Goal: Answer question/provide support

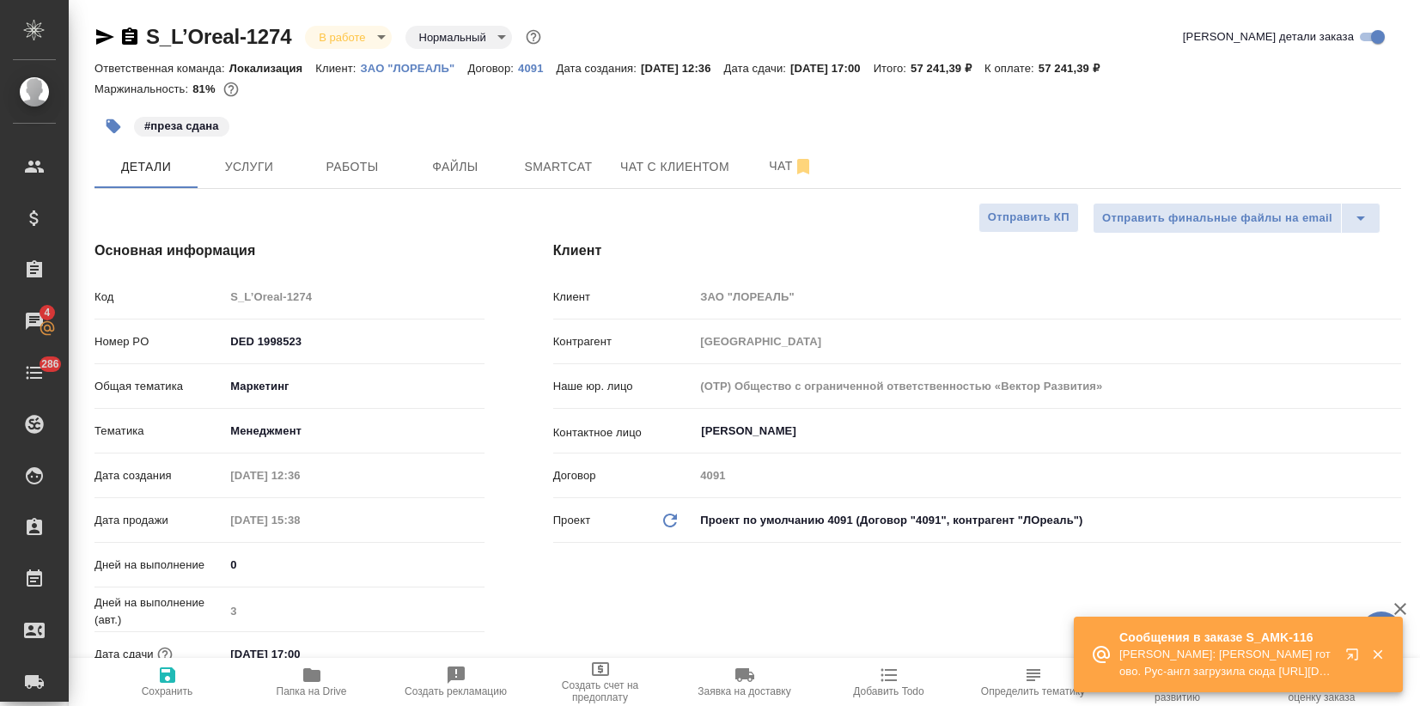
select select "RU"
click at [1270, 666] on p "Matveeva Anastasia: Загородних Виктория готово. Рус-англ загрузила сюда https:/…" at bounding box center [1226, 663] width 215 height 34
click at [1357, 649] on icon "button" at bounding box center [1351, 653] width 11 height 11
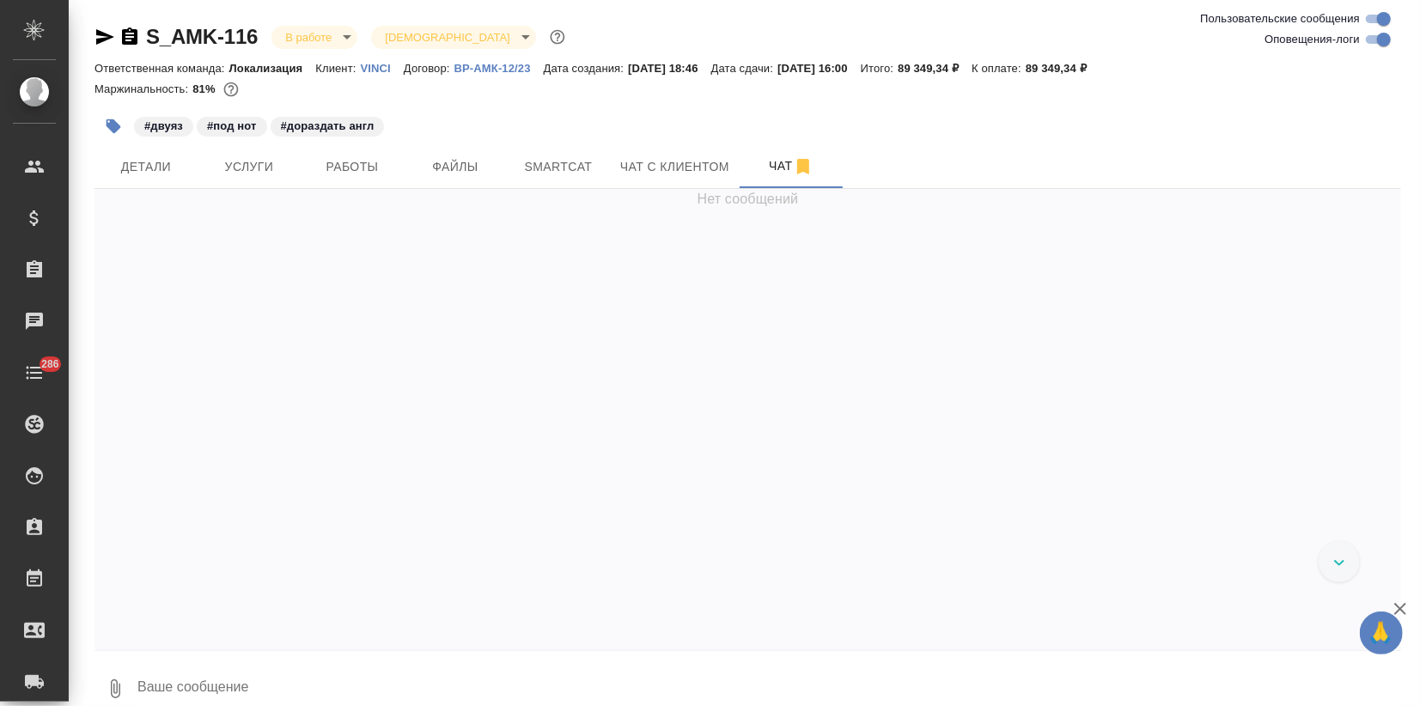
scroll to position [14187, 0]
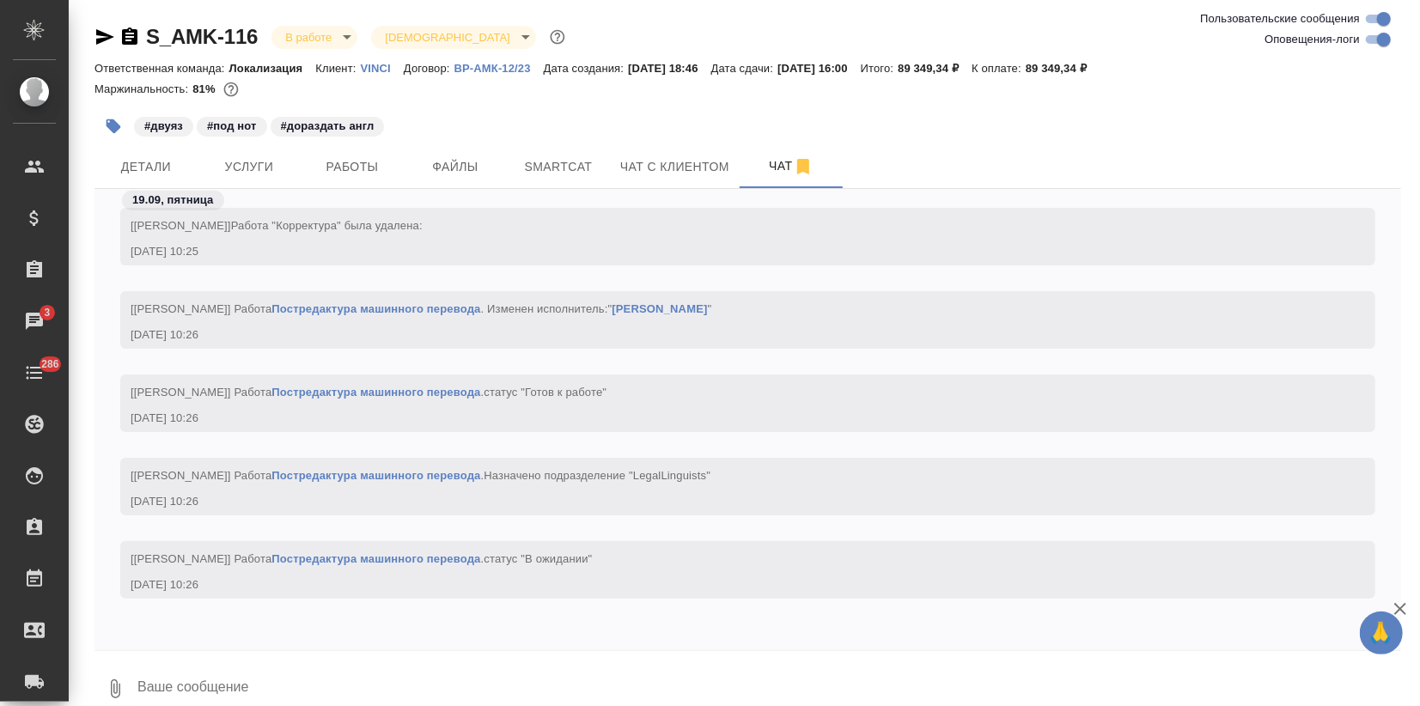
click at [1375, 41] on input "Оповещения-логи" at bounding box center [1384, 39] width 62 height 21
checkbox input "false"
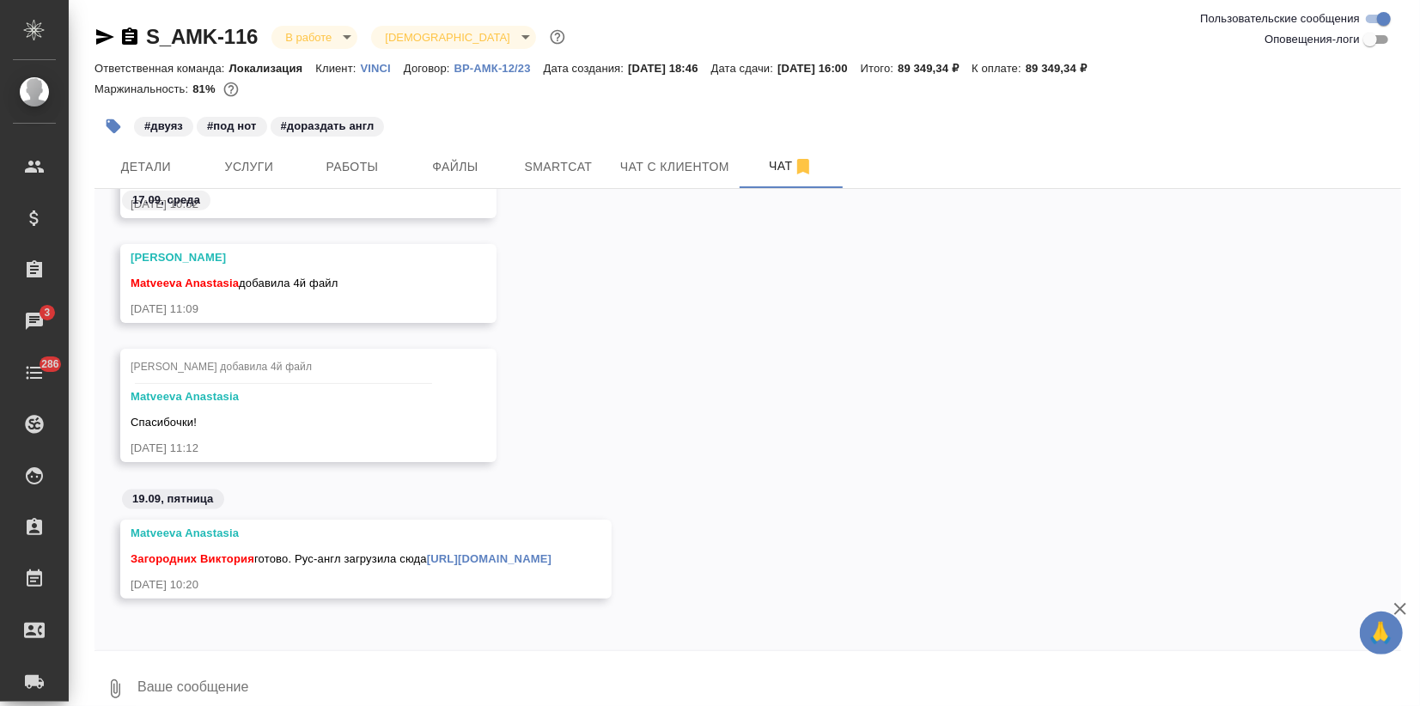
scroll to position [1384, 0]
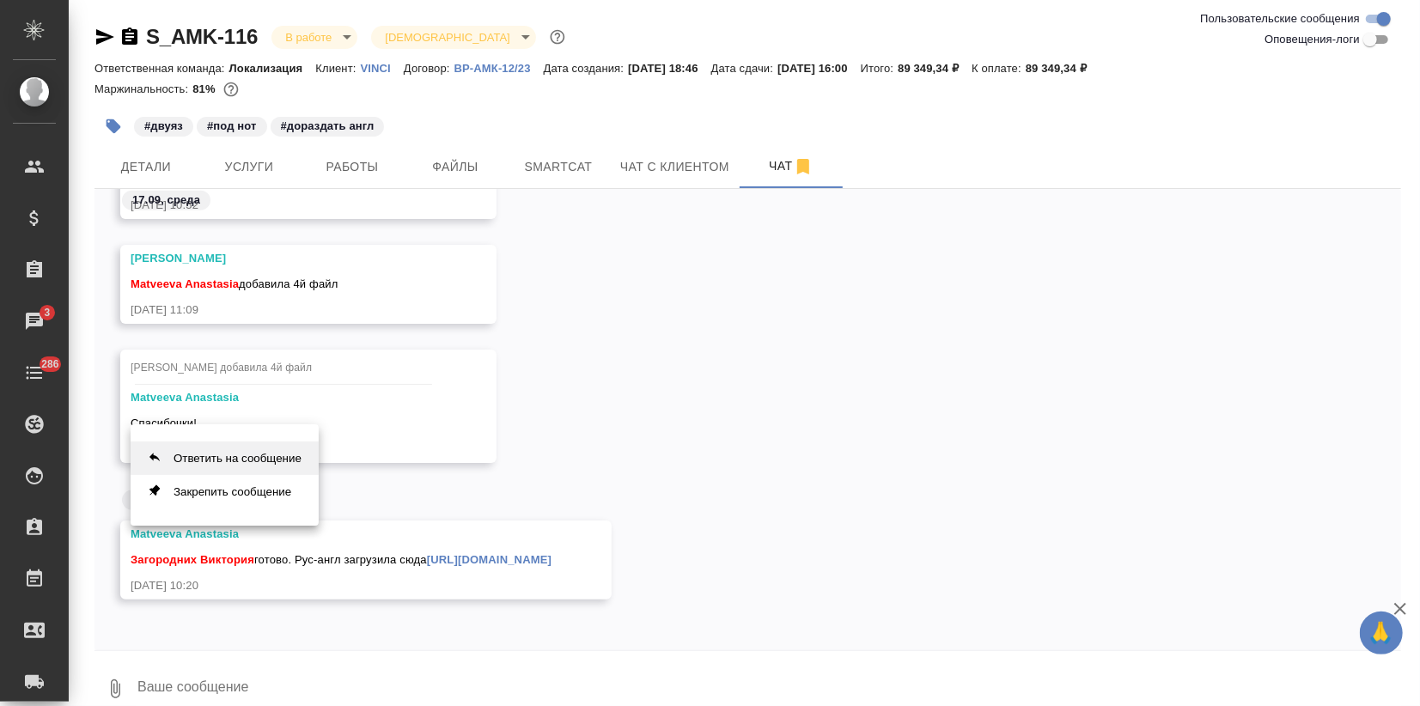
click at [228, 454] on button "Ответить на сообщение" at bounding box center [225, 457] width 188 height 33
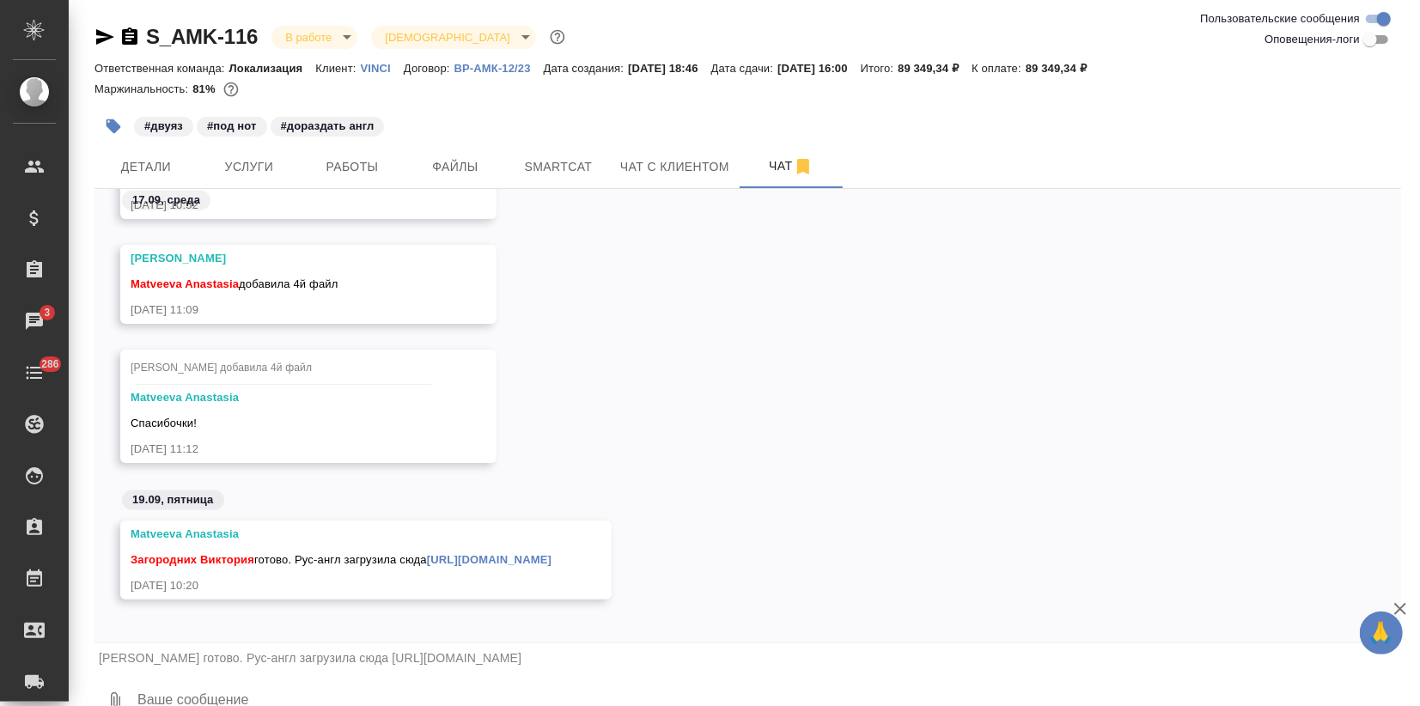
click at [247, 697] on textarea at bounding box center [768, 701] width 1265 height 58
type textarea "Огонь! Спасибо большое!"
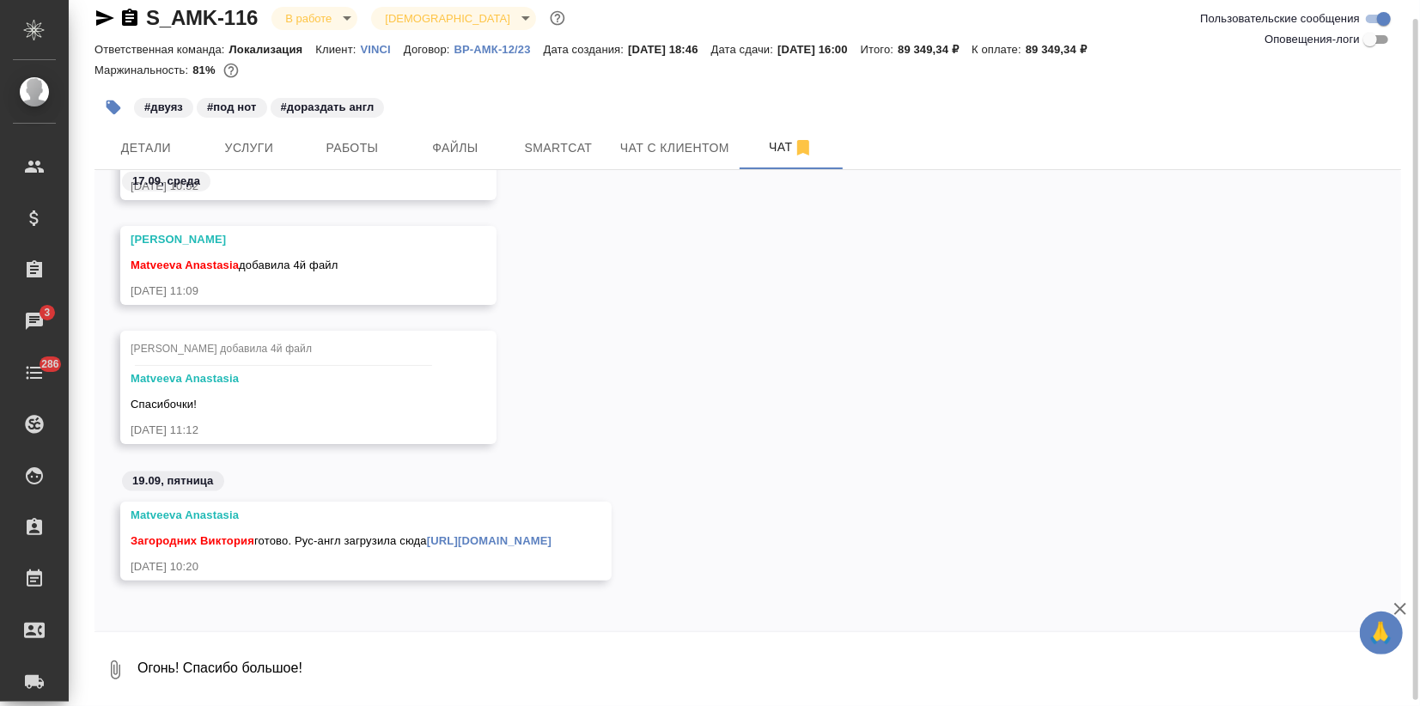
scroll to position [1502, 0]
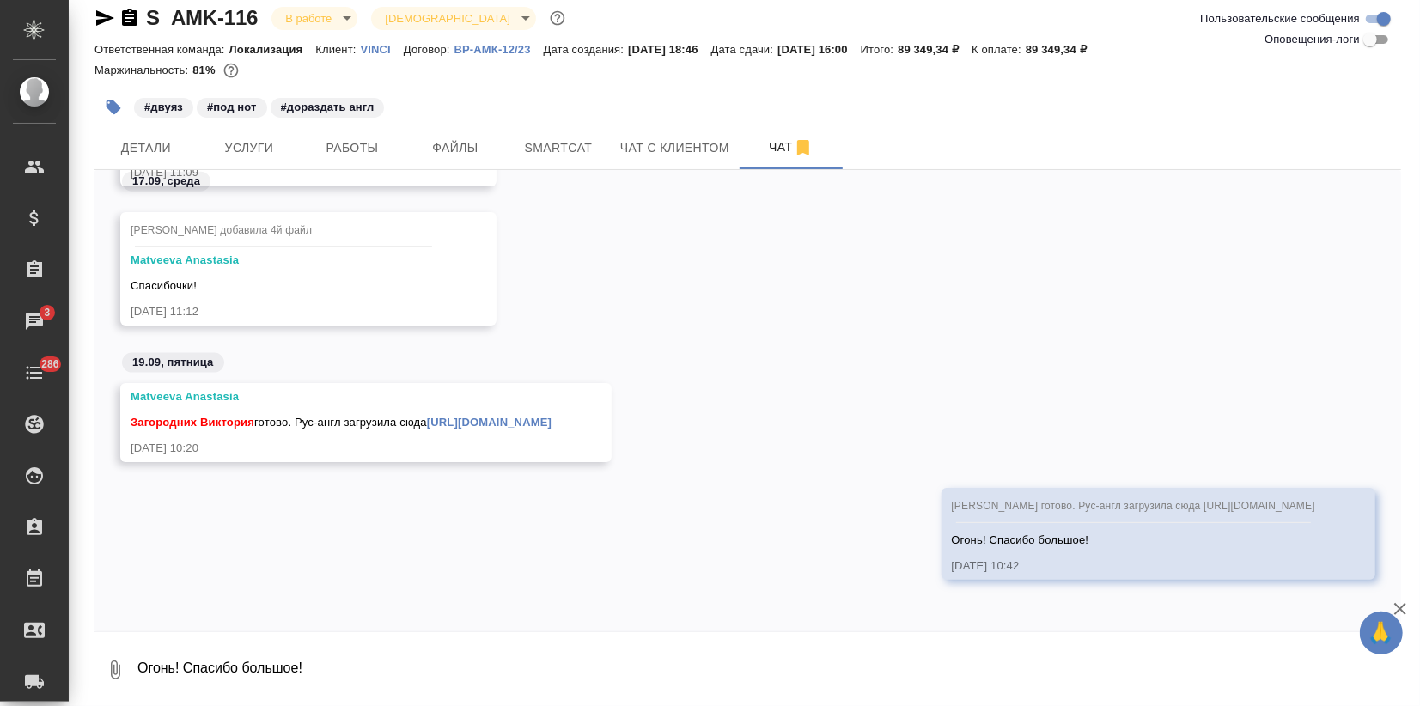
click at [457, 425] on link "https://smartcat.com/projects/65974dab-81eb-424f-a898-52ffadddc118/statistics" at bounding box center [489, 422] width 125 height 13
click at [235, 153] on span "Услуги" at bounding box center [249, 147] width 82 height 21
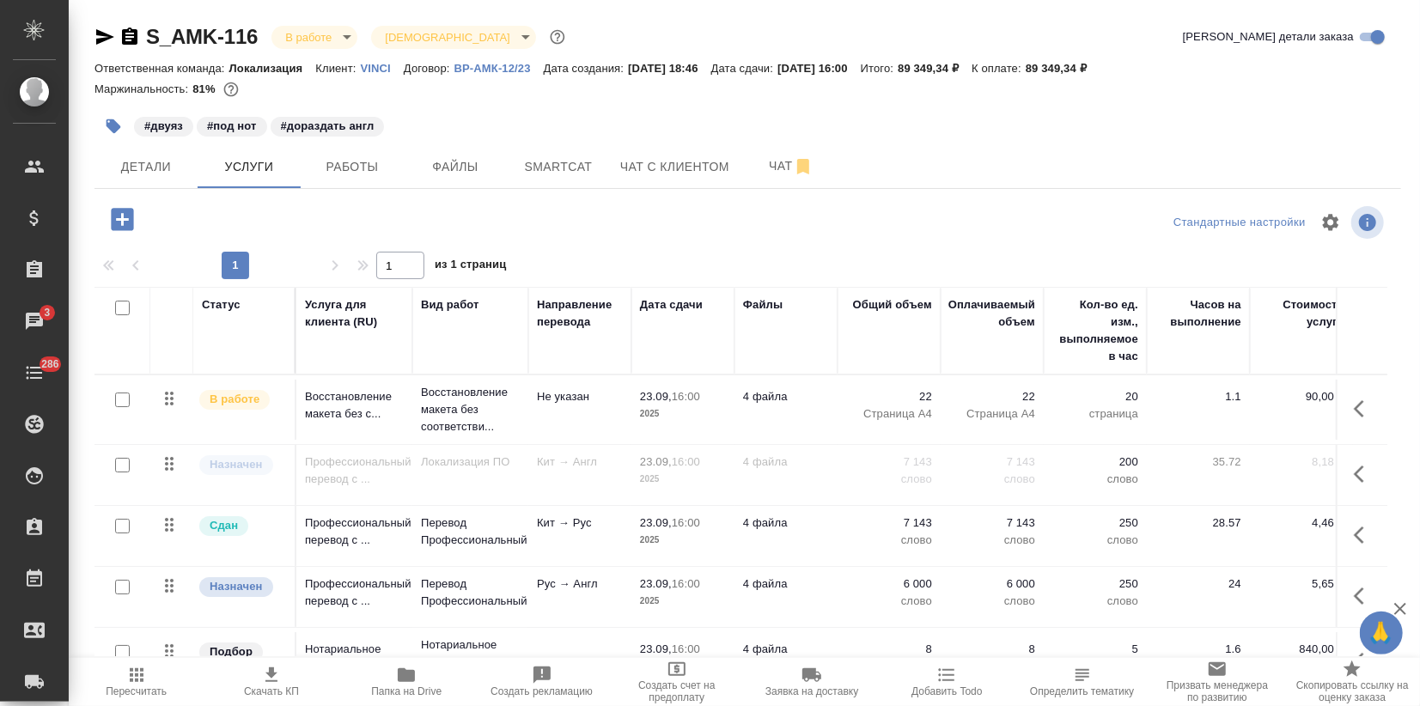
click at [414, 587] on td "Перевод Профессиональный" at bounding box center [470, 597] width 116 height 60
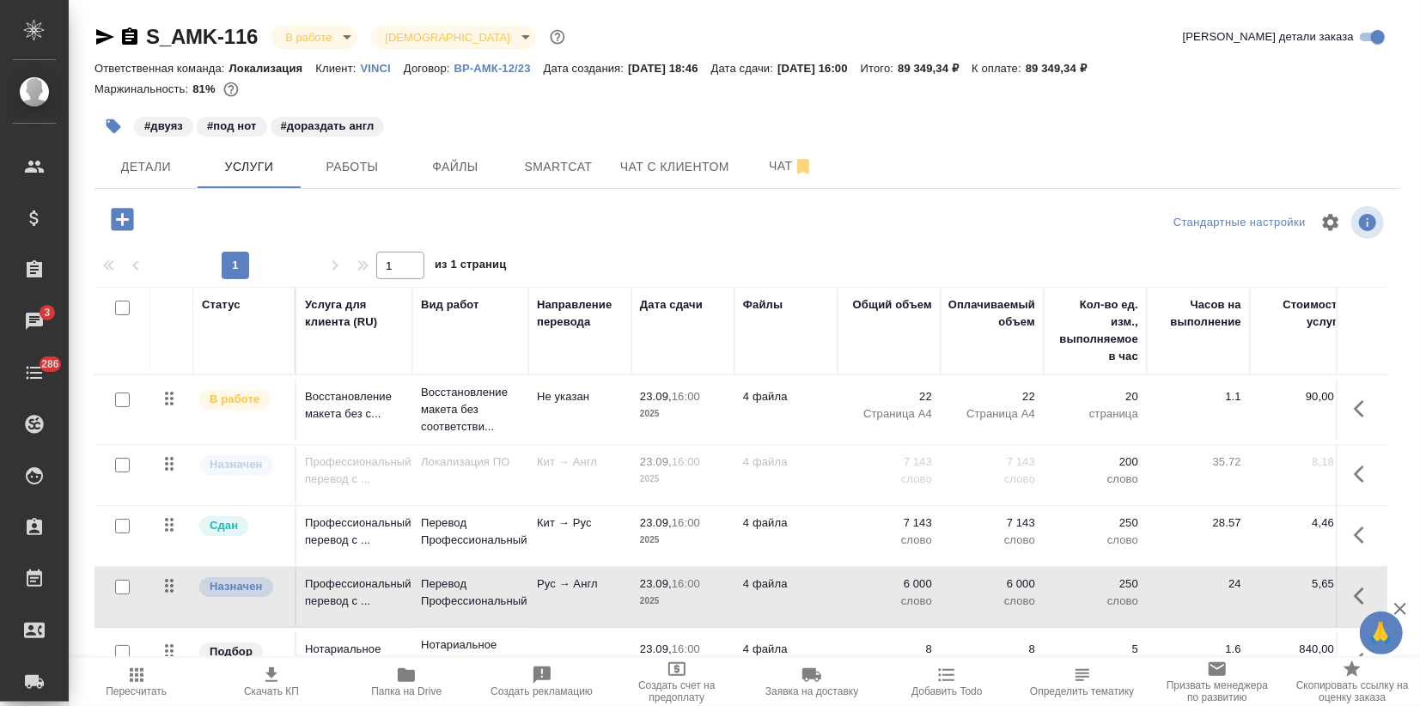
click at [414, 587] on td "Перевод Профессиональный" at bounding box center [470, 597] width 116 height 60
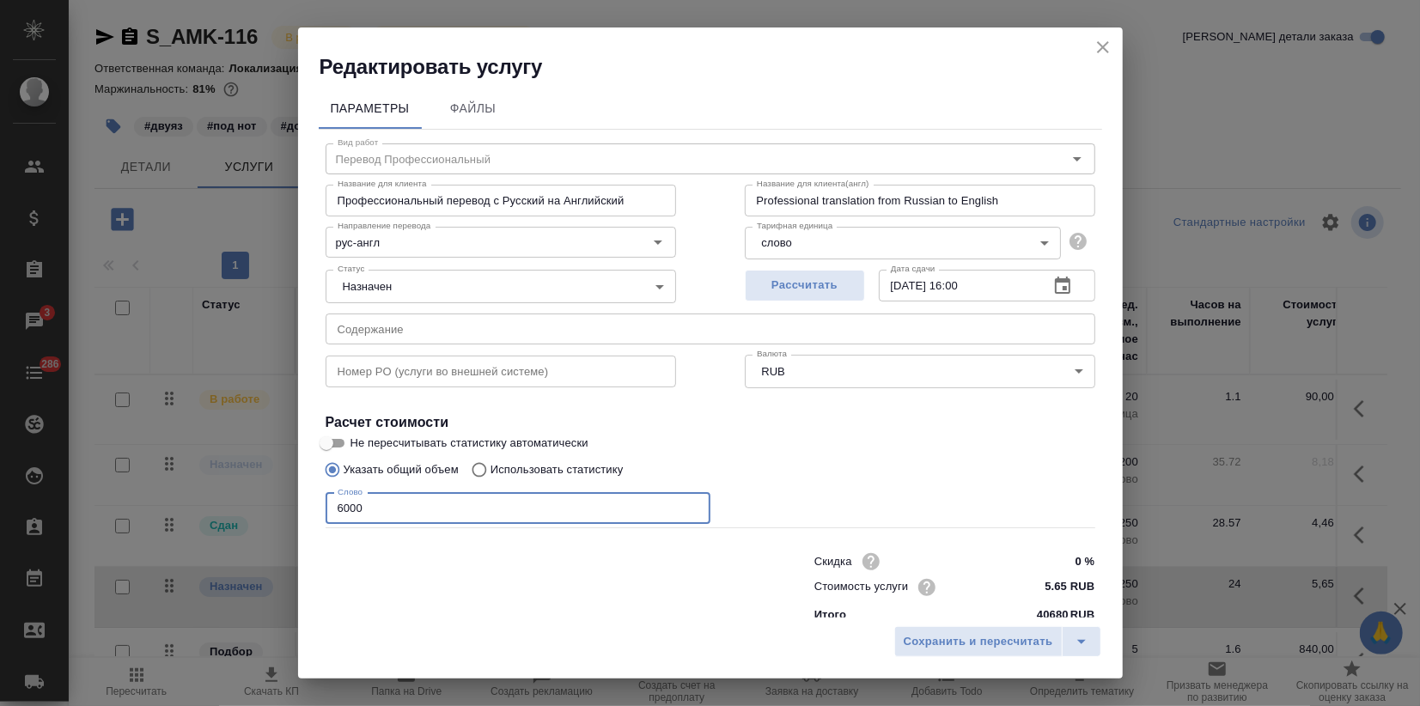
drag, startPoint x: 385, startPoint y: 514, endPoint x: 216, endPoint y: 502, distance: 168.7
click at [250, 504] on div "Редактировать услугу Параметры Файлы Вид работ Перевод Профессиональный Вид раб…" at bounding box center [710, 353] width 1420 height 706
type input "1"
click at [474, 473] on input "Использовать статистику" at bounding box center [476, 469] width 27 height 33
radio input "true"
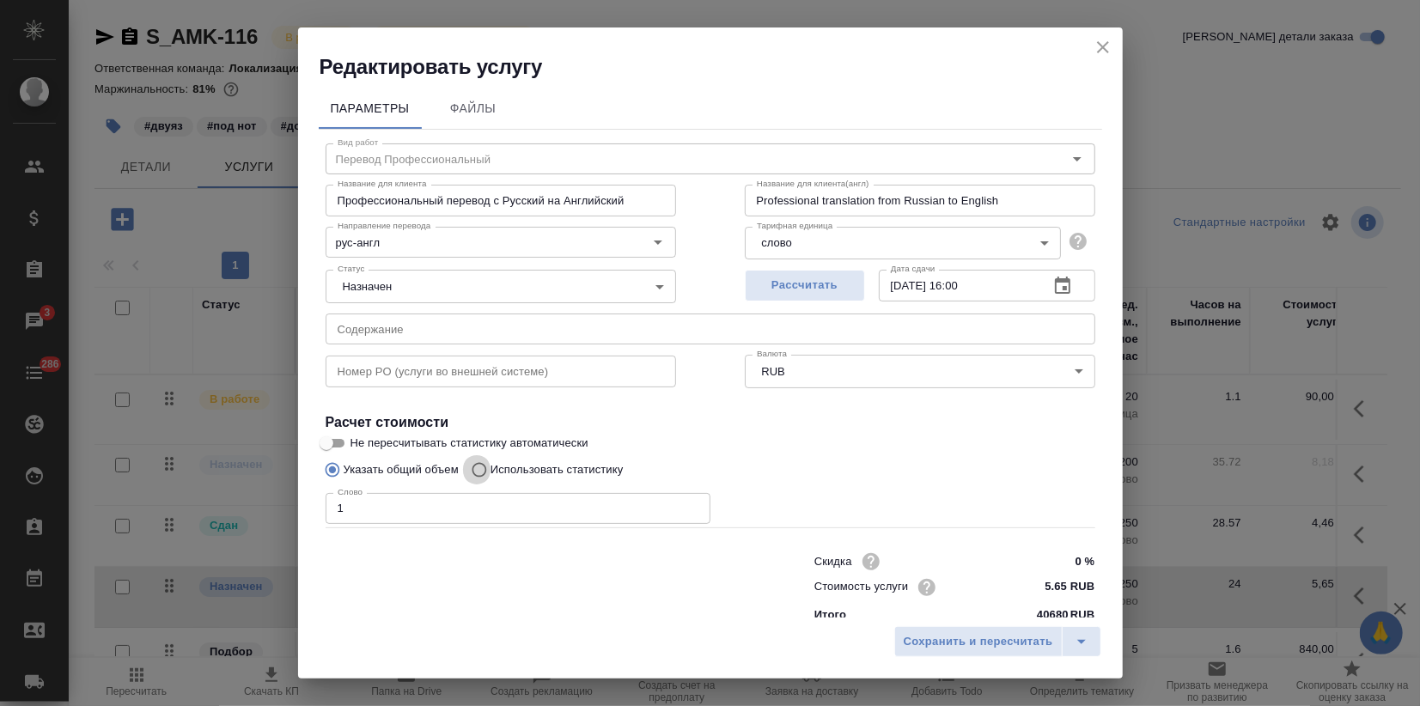
radio input "false"
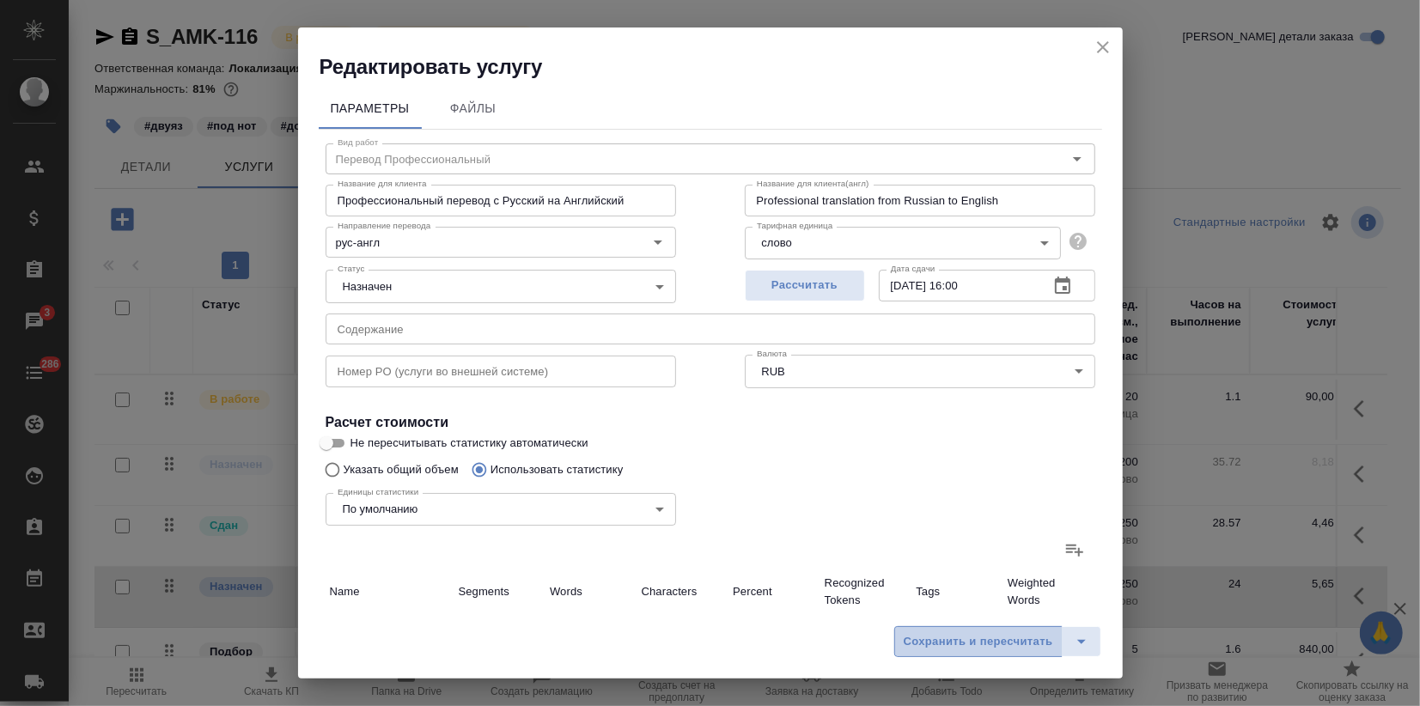
click at [922, 636] on span "Сохранить и пересчитать" at bounding box center [977, 642] width 149 height 20
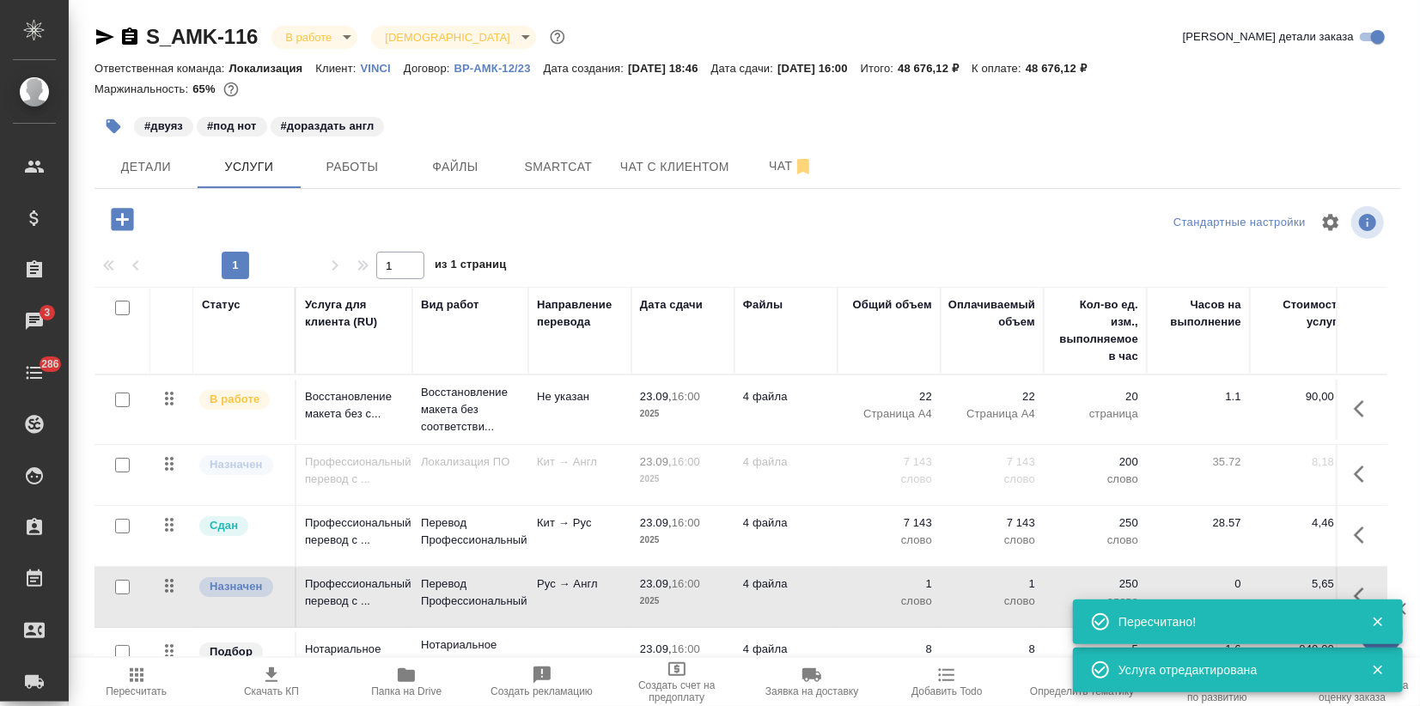
click at [577, 610] on td "Рус → Англ" at bounding box center [579, 597] width 103 height 60
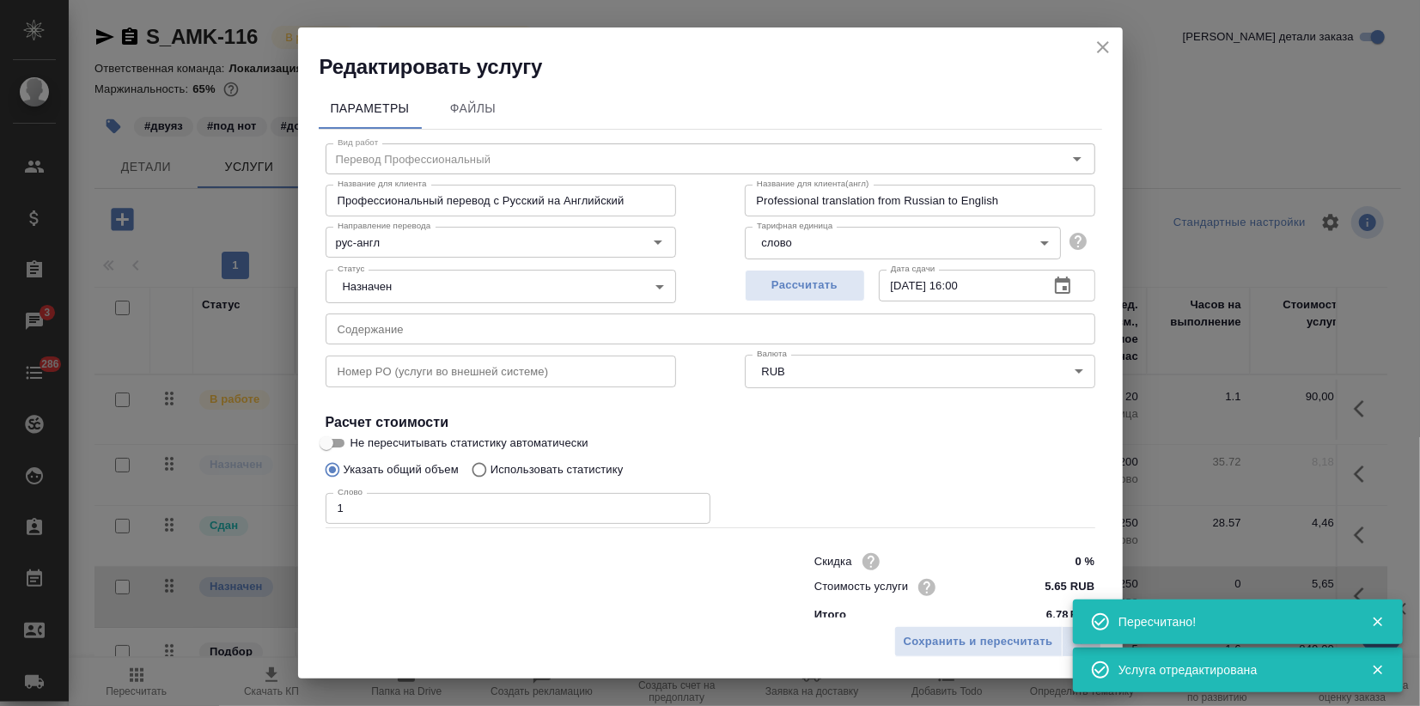
click at [515, 475] on p "Использовать статистику" at bounding box center [556, 469] width 133 height 17
click at [490, 475] on input "Использовать статистику" at bounding box center [476, 469] width 27 height 33
radio input "true"
radio input "false"
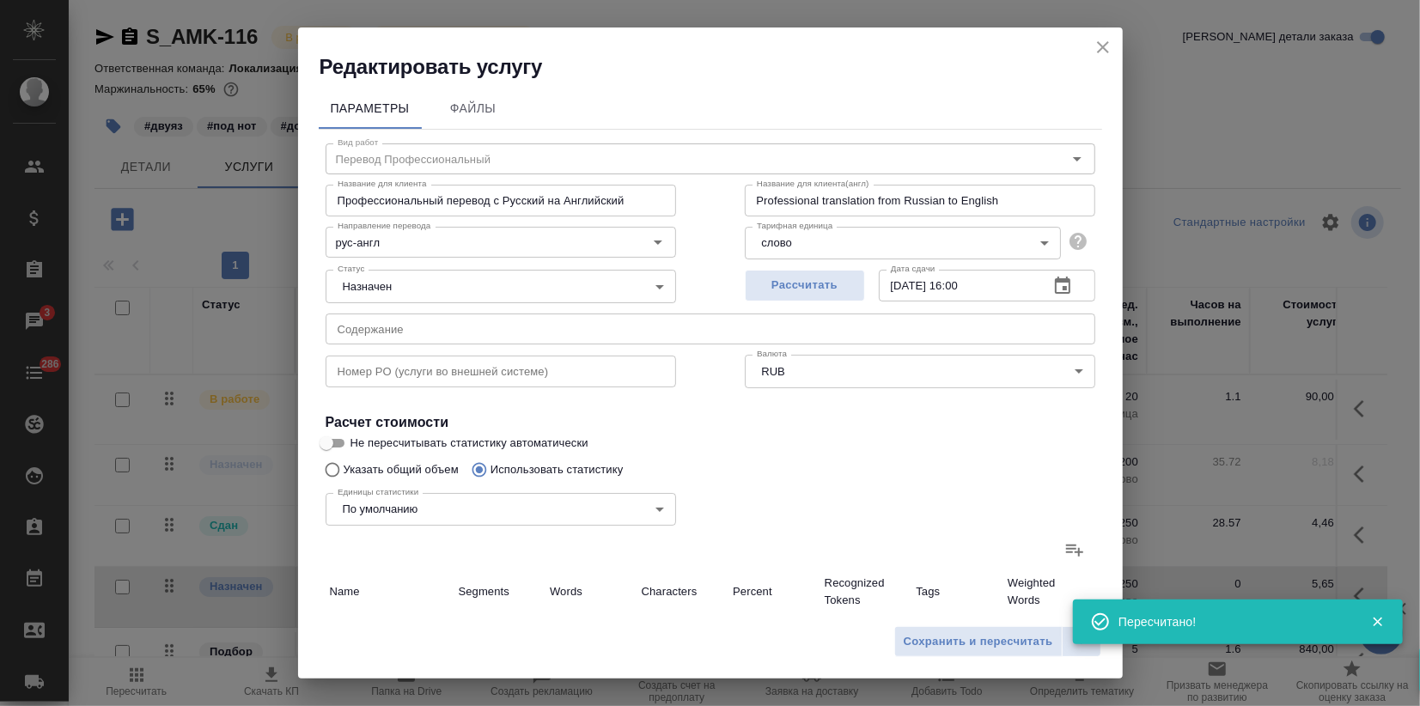
click at [1064, 547] on icon at bounding box center [1074, 549] width 21 height 21
click at [0, 0] on input "file" at bounding box center [0, 0] width 0 height 0
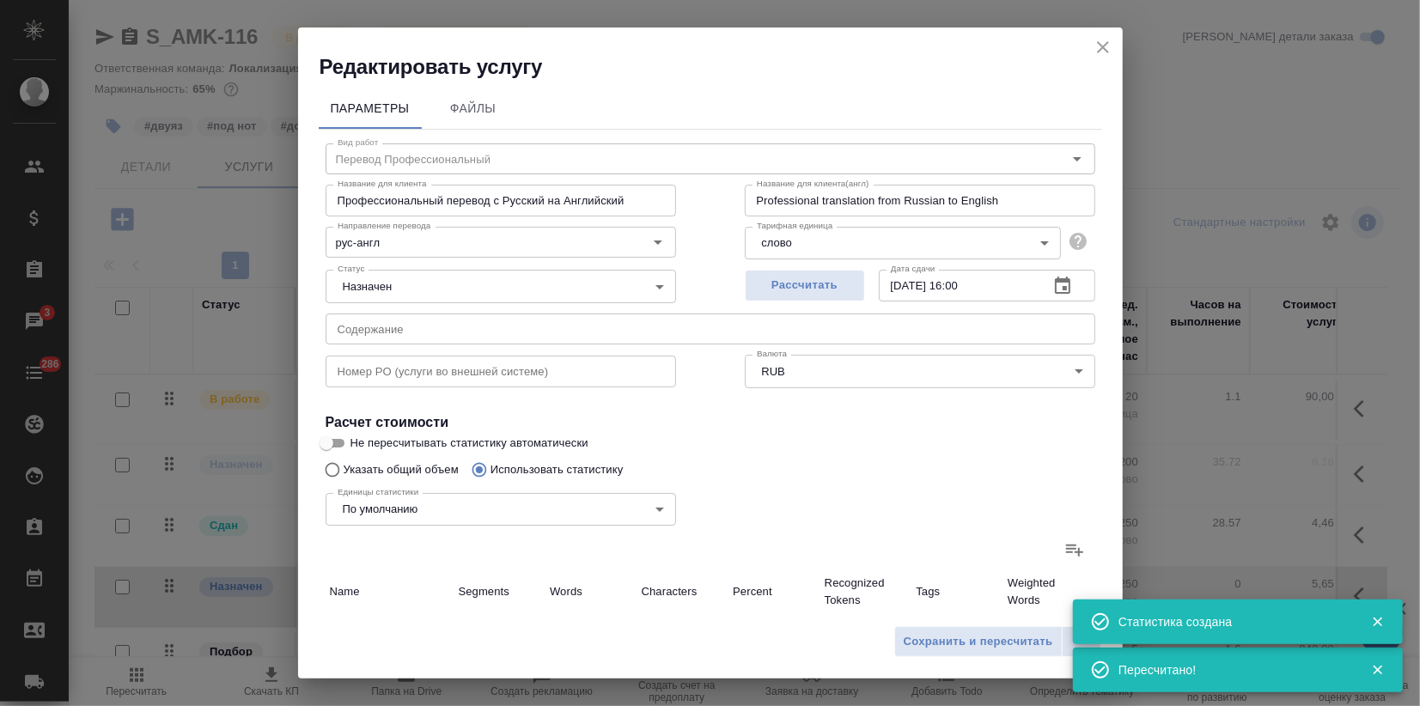
type input "539"
type input "767"
type input "3093"
type input "14"
type input "63"
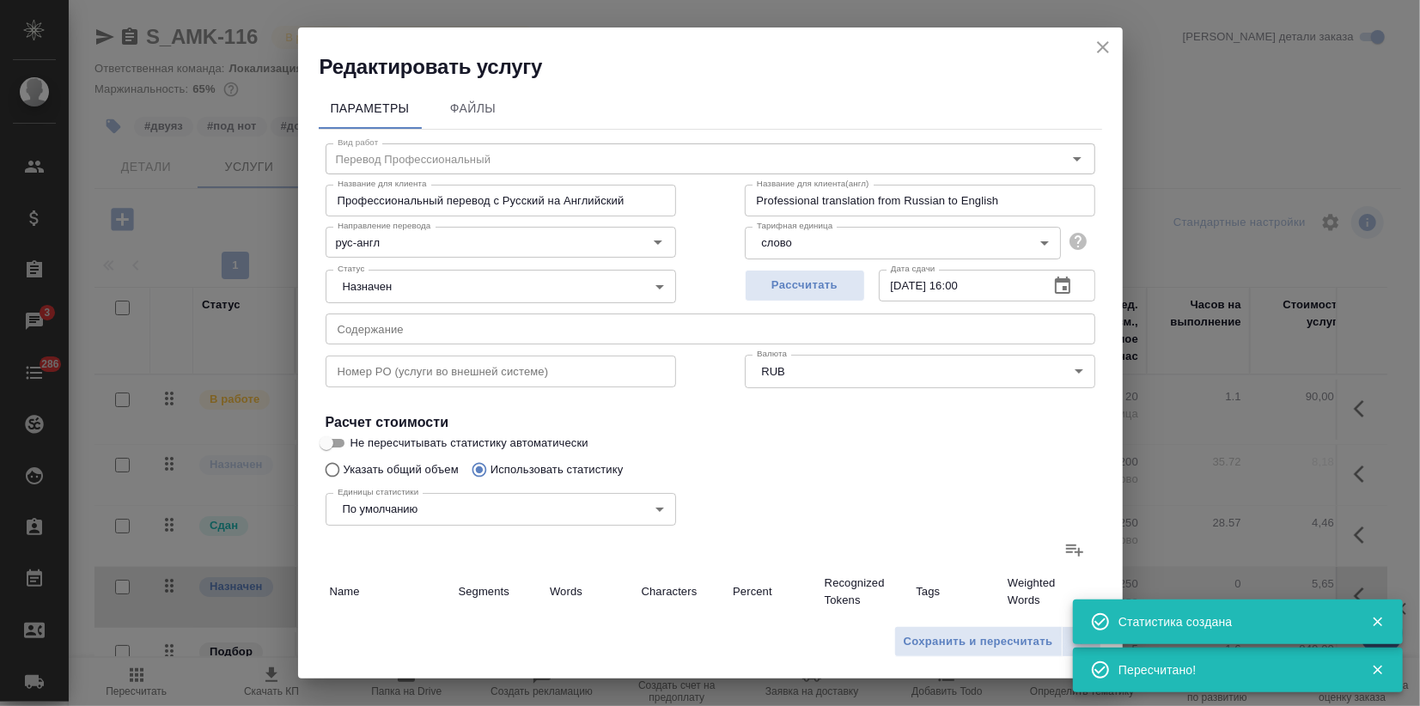
type input "536"
type input "656"
type input "6022"
type input "48954"
type input "656"
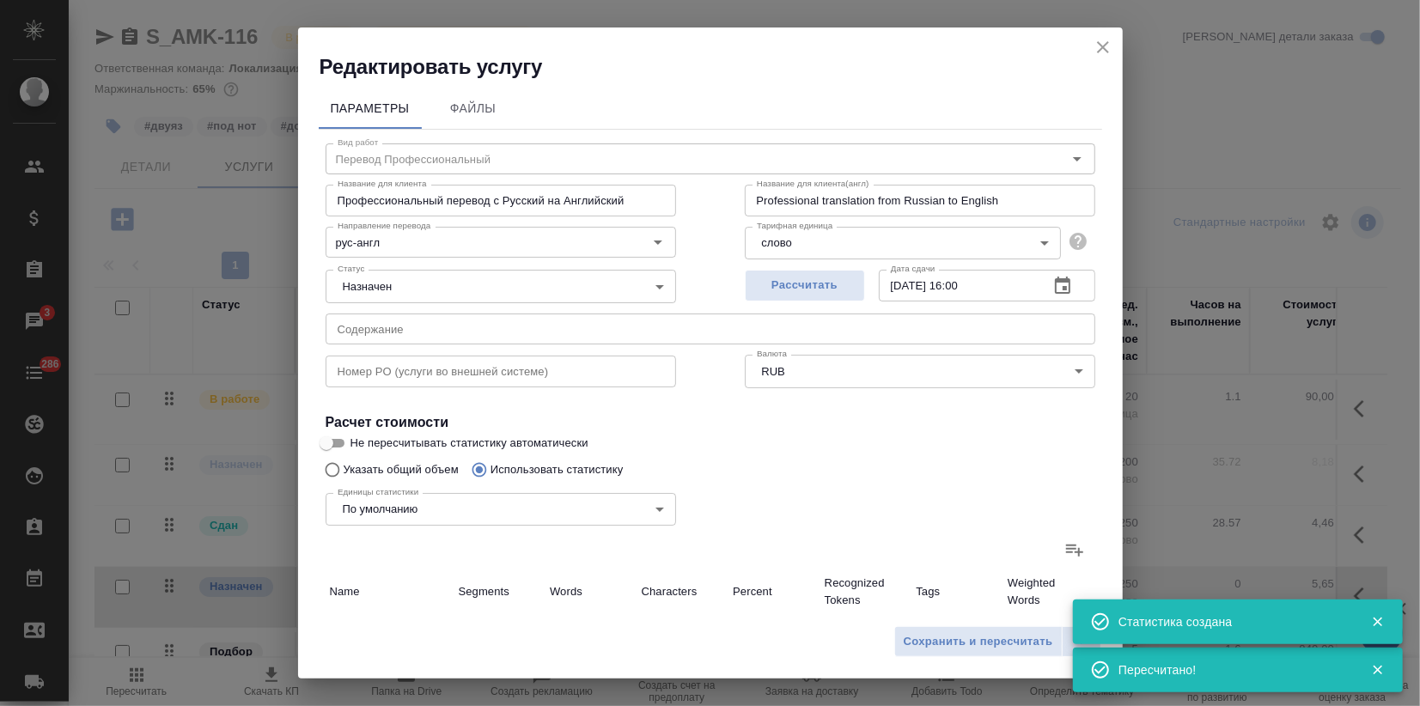
type input "6022"
type input "48954"
type input "1209"
type input "6852"
type input "52583"
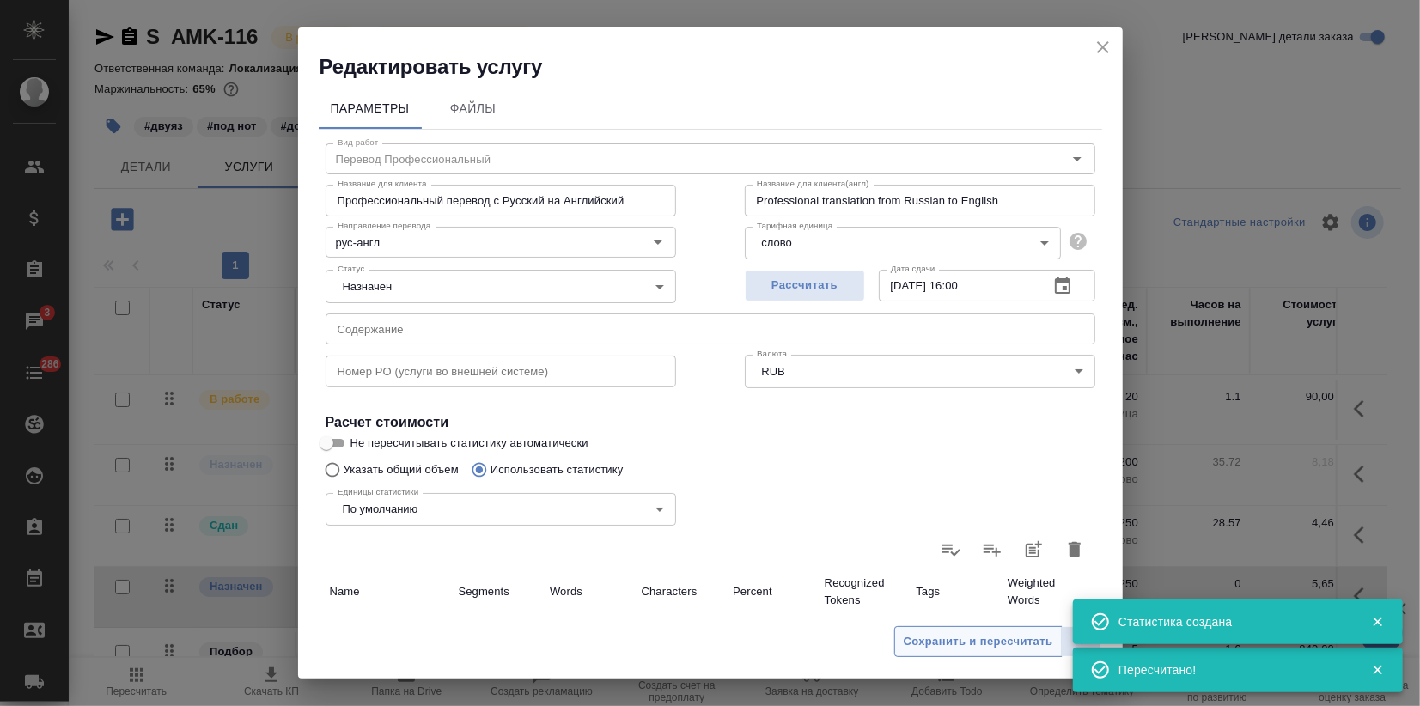
click at [924, 639] on span "Сохранить и пересчитать" at bounding box center [977, 642] width 149 height 20
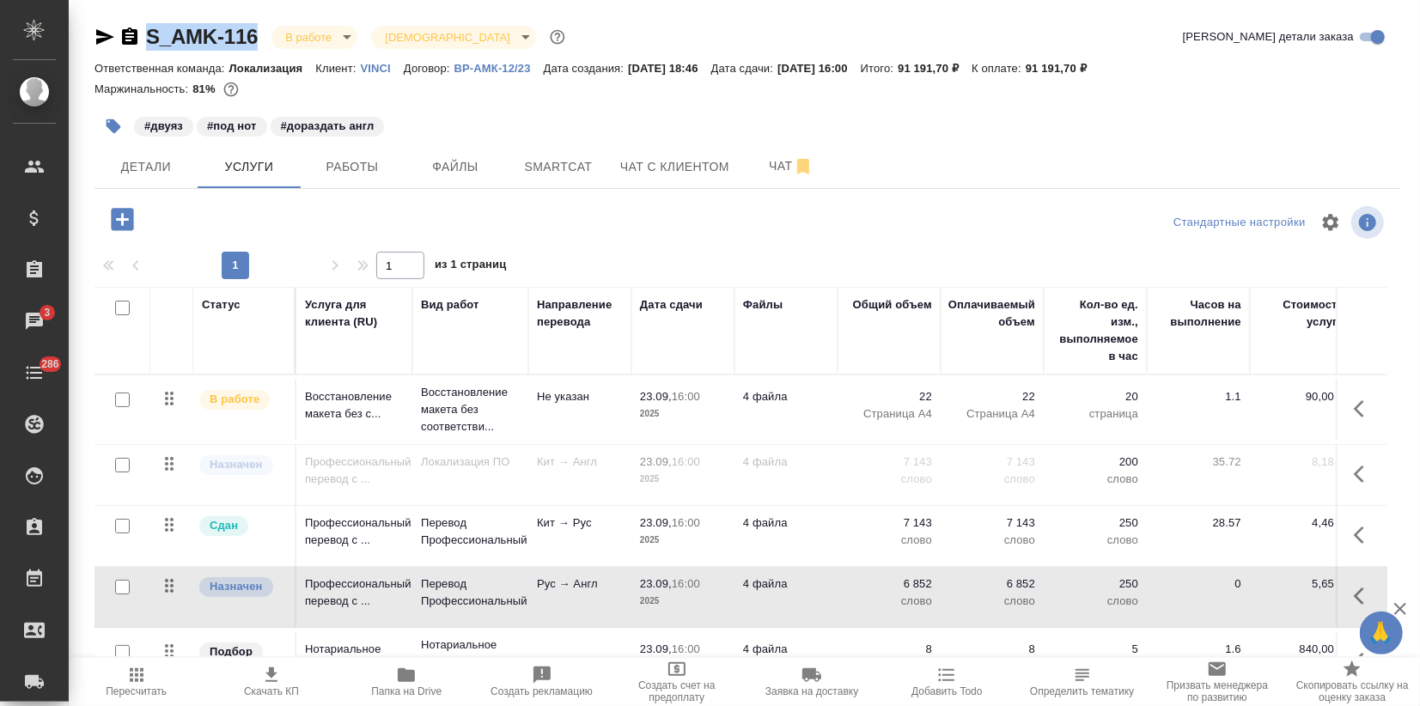
drag, startPoint x: 264, startPoint y: 35, endPoint x: 143, endPoint y: 45, distance: 121.5
click at [143, 45] on div "S_AMK-116 В работе inProgress Святая троица holyTrinity" at bounding box center [331, 36] width 474 height 27
copy link "S_AMK-116"
click at [277, 691] on span "Скачать КП" at bounding box center [271, 691] width 55 height 12
click at [150, 693] on span "Пересчитать" at bounding box center [136, 691] width 61 height 12
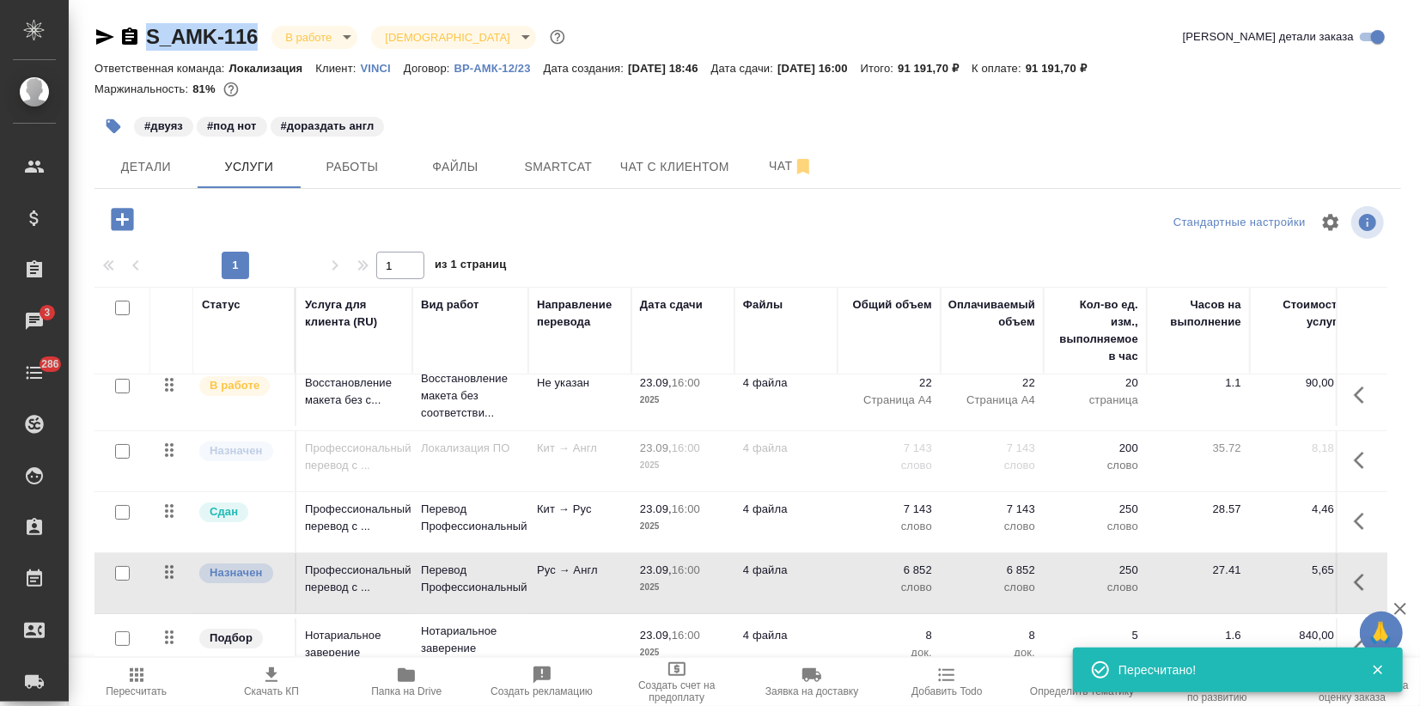
scroll to position [55, 0]
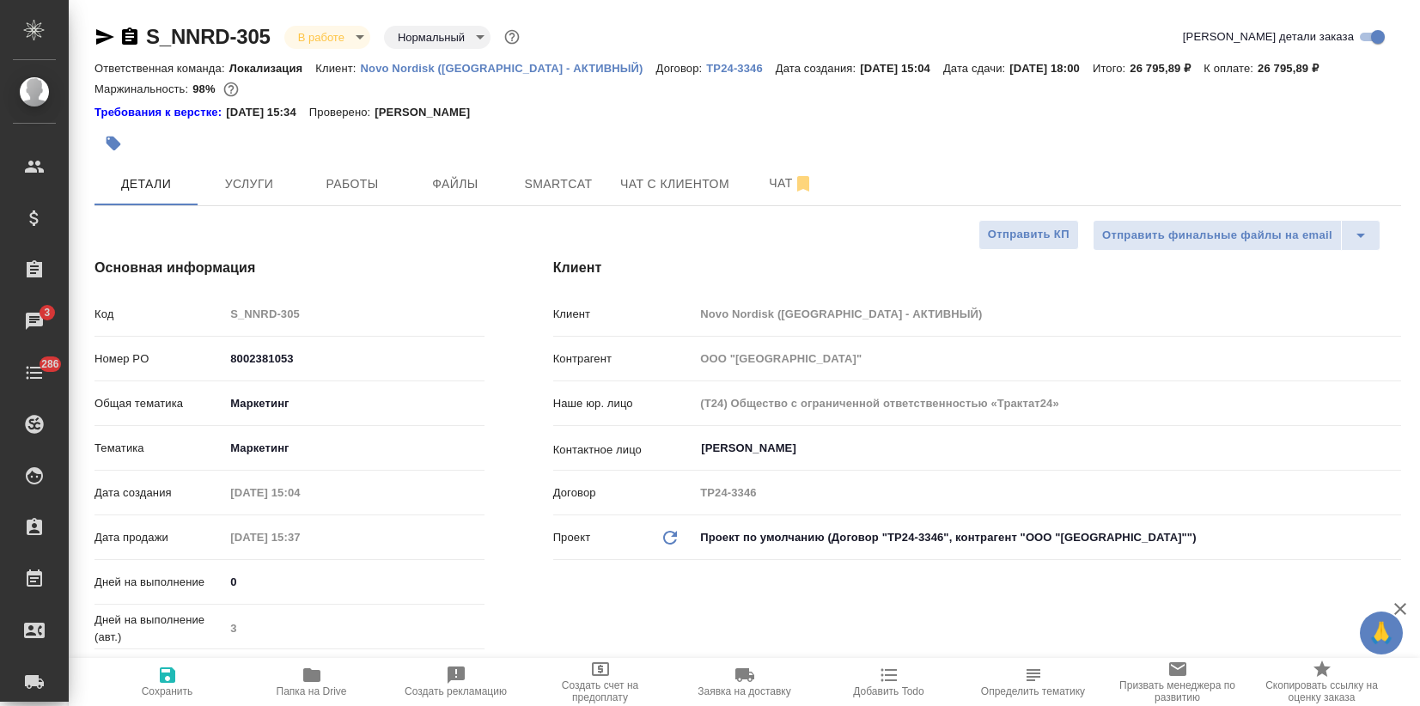
select select "RU"
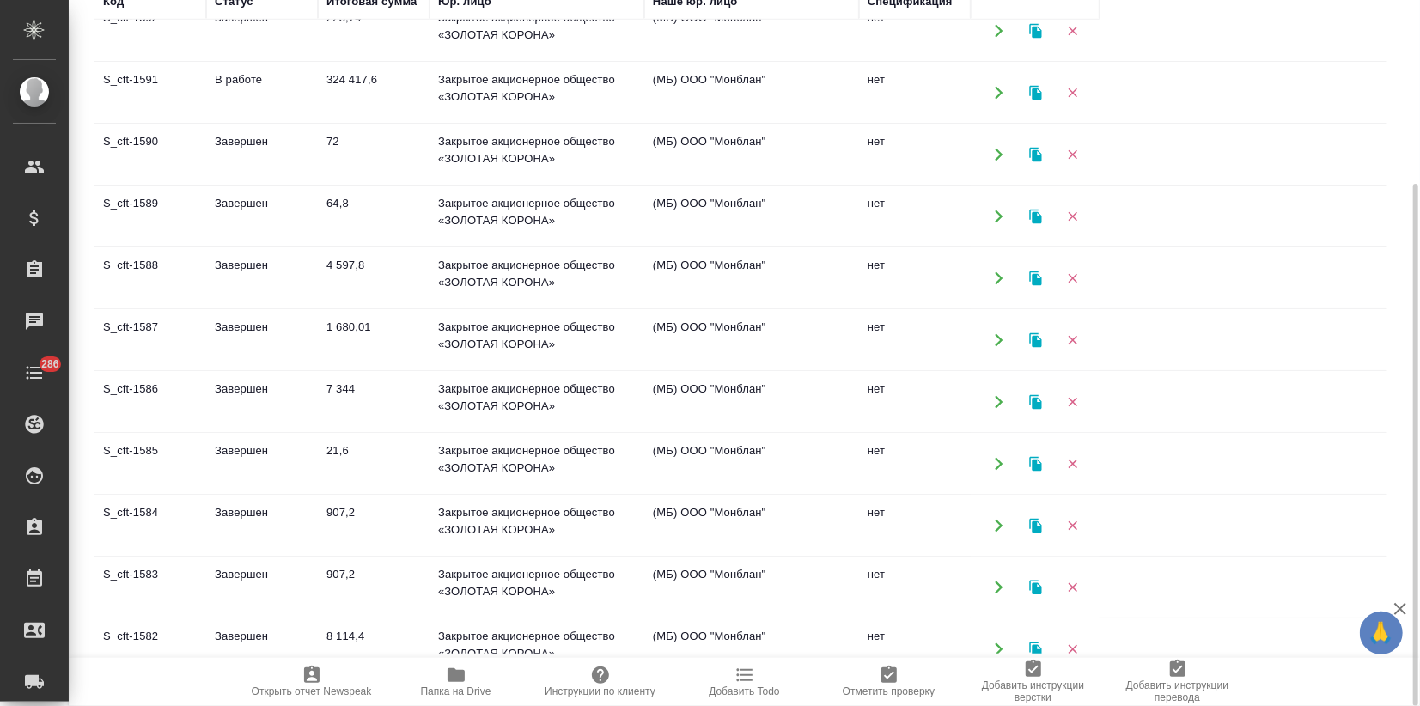
scroll to position [909, 0]
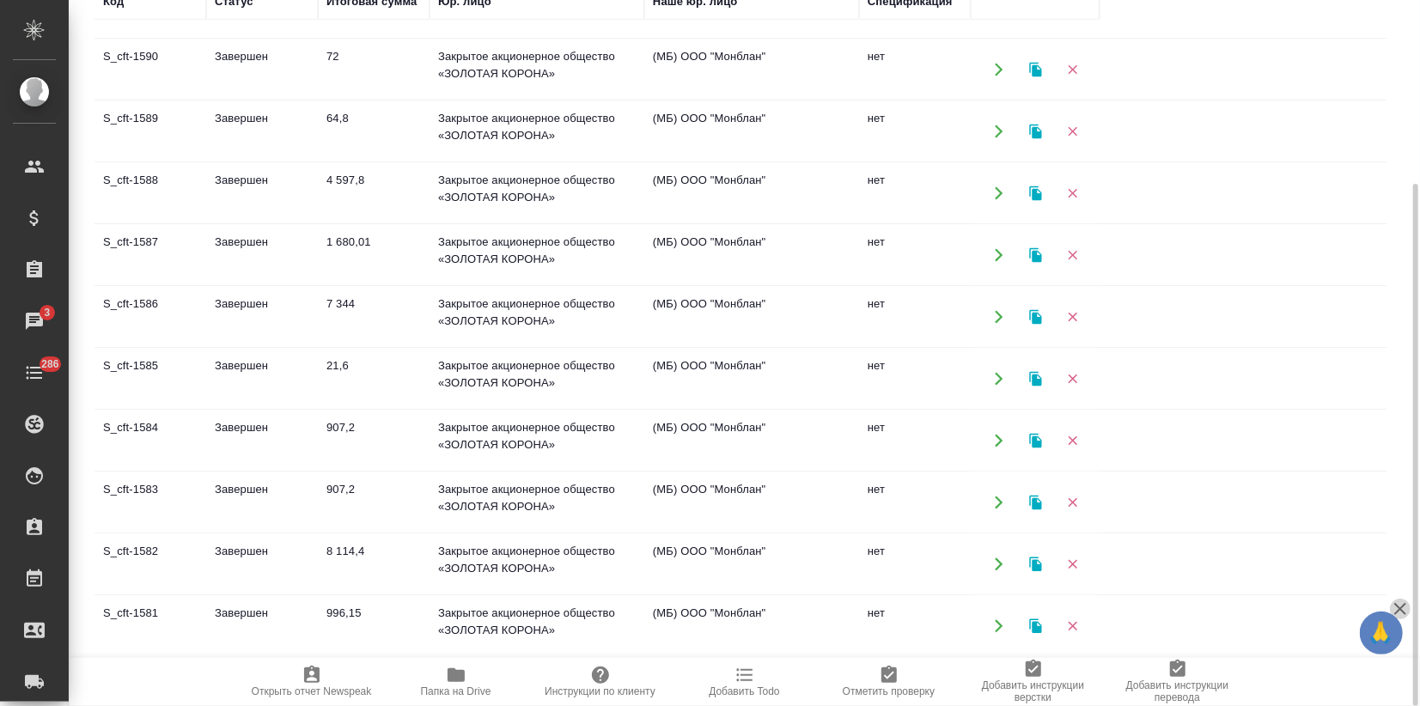
drag, startPoint x: 1407, startPoint y: 605, endPoint x: 1398, endPoint y: 595, distance: 13.4
click at [1405, 604] on icon "button" at bounding box center [1400, 609] width 21 height 21
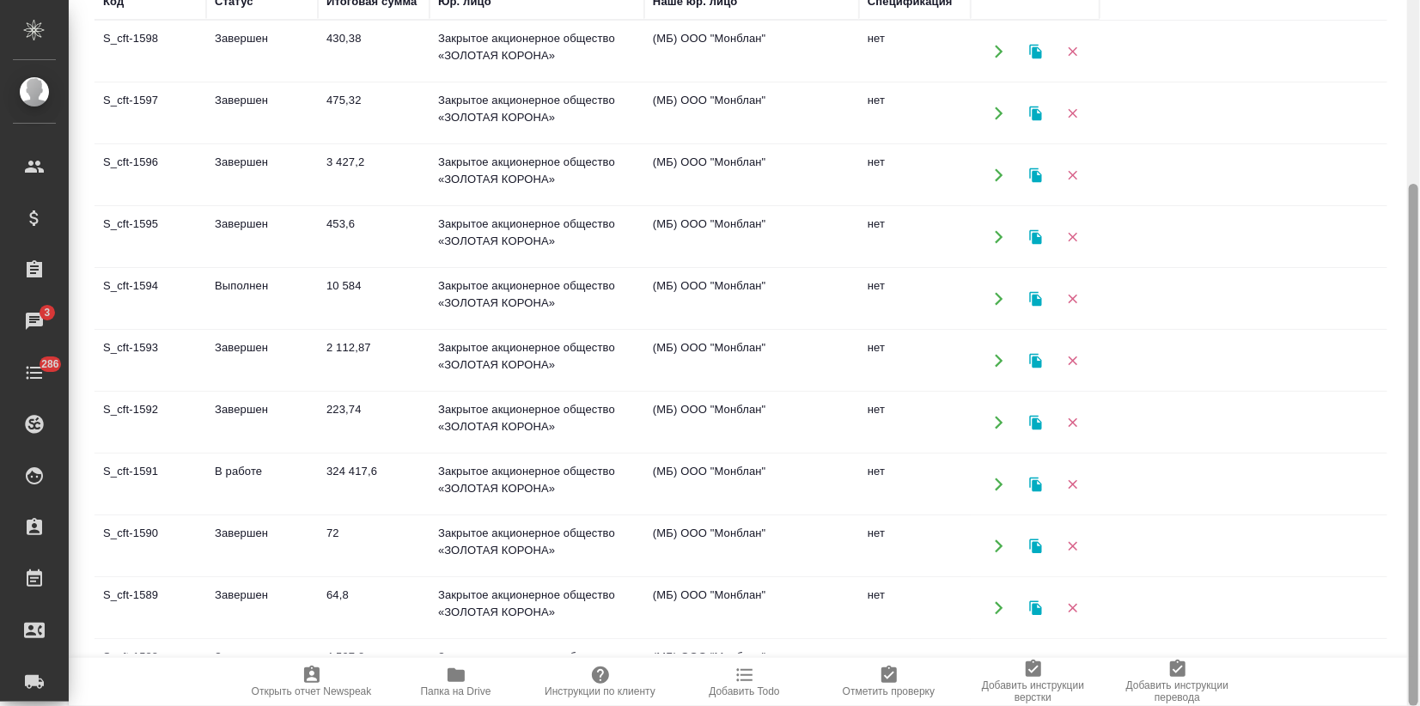
scroll to position [0, 0]
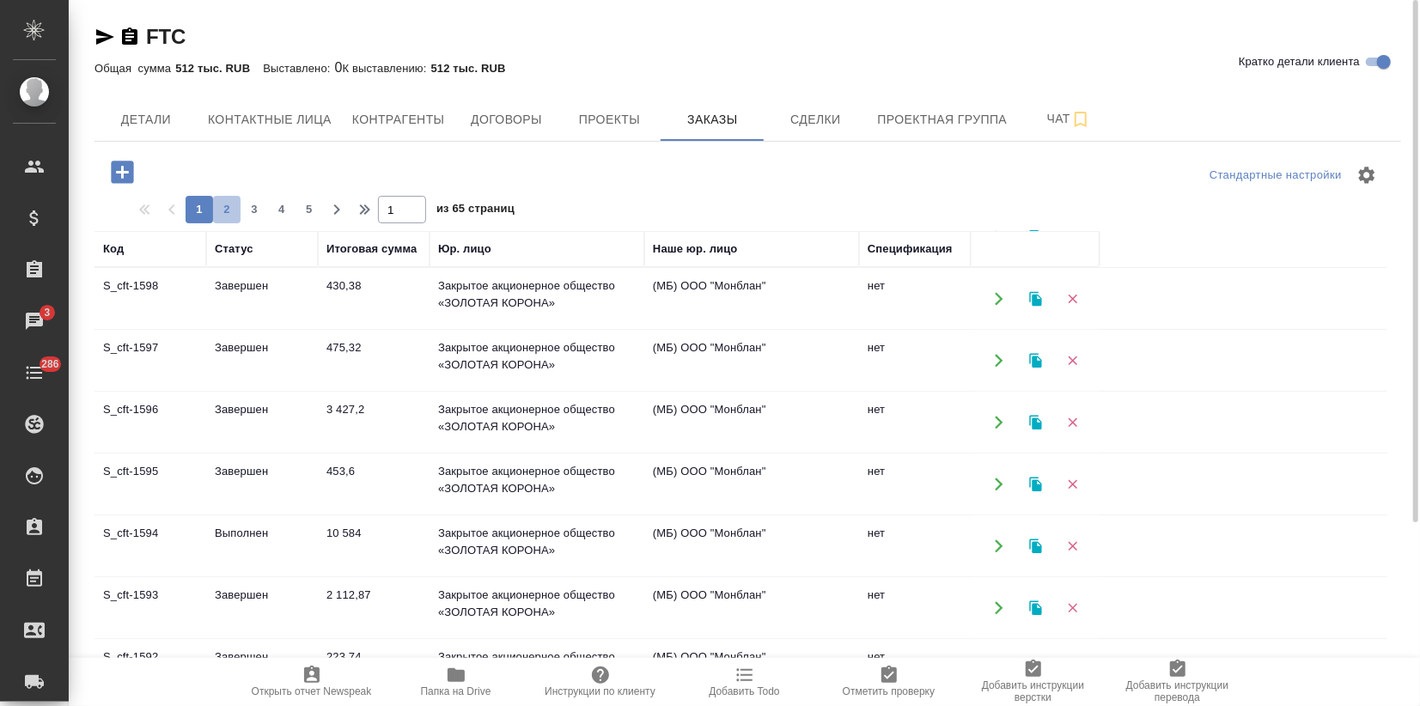
click at [235, 210] on span "2" at bounding box center [226, 209] width 27 height 17
type input "2"
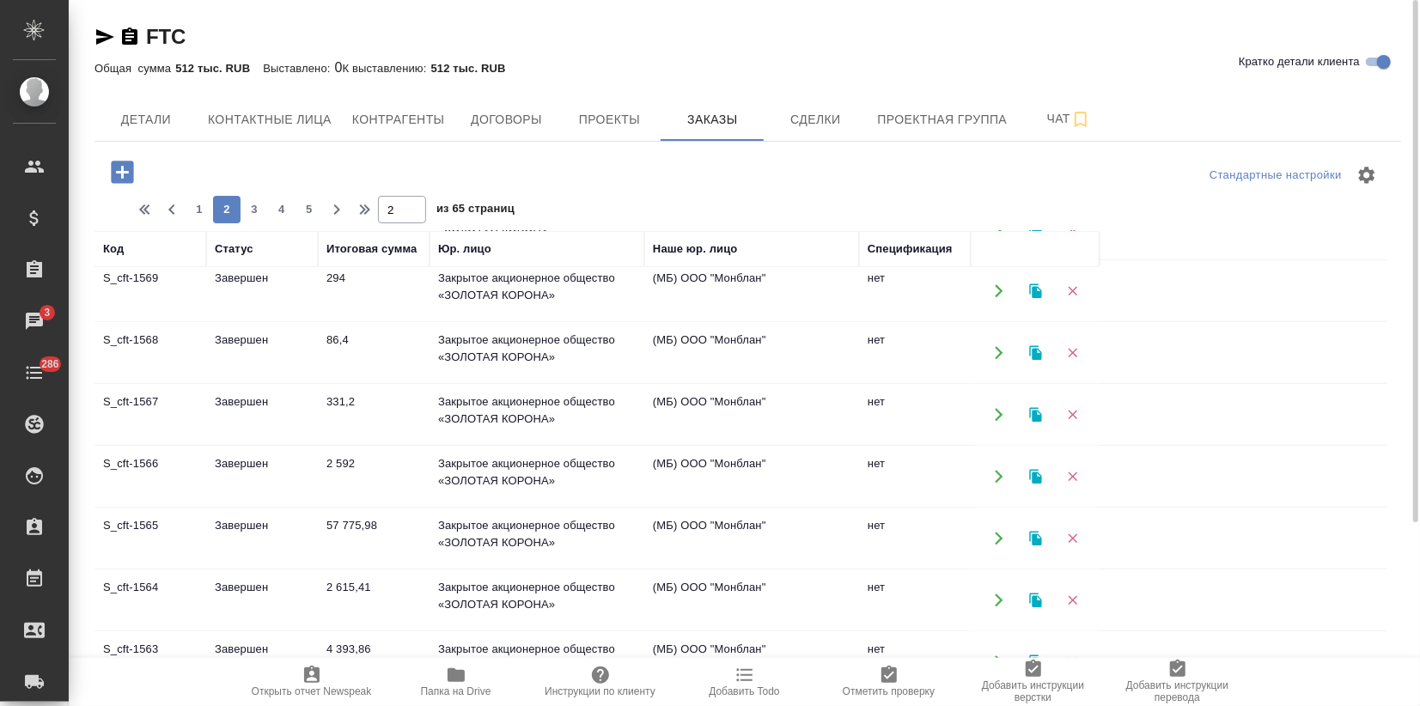
scroll to position [815, 0]
click at [240, 538] on td "Завершен" at bounding box center [262, 535] width 112 height 60
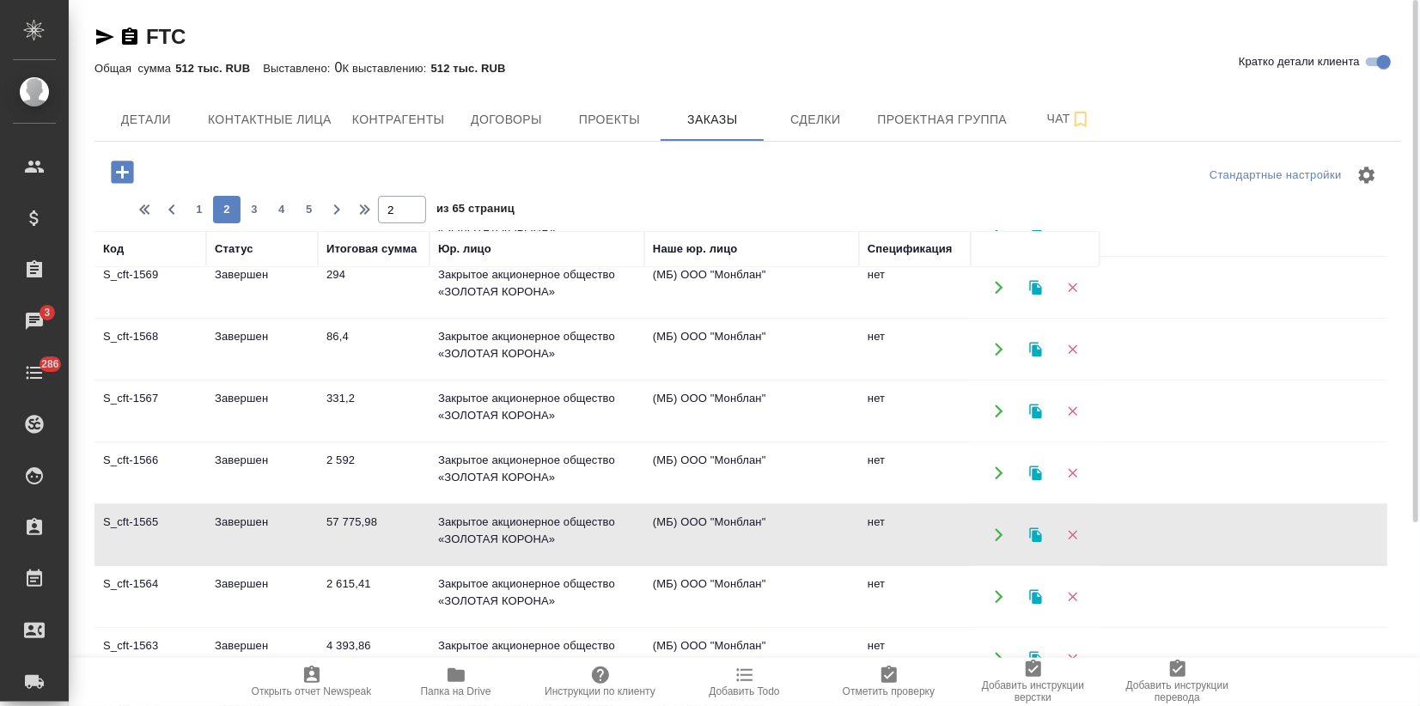
click at [240, 538] on td "Завершен" at bounding box center [262, 535] width 112 height 60
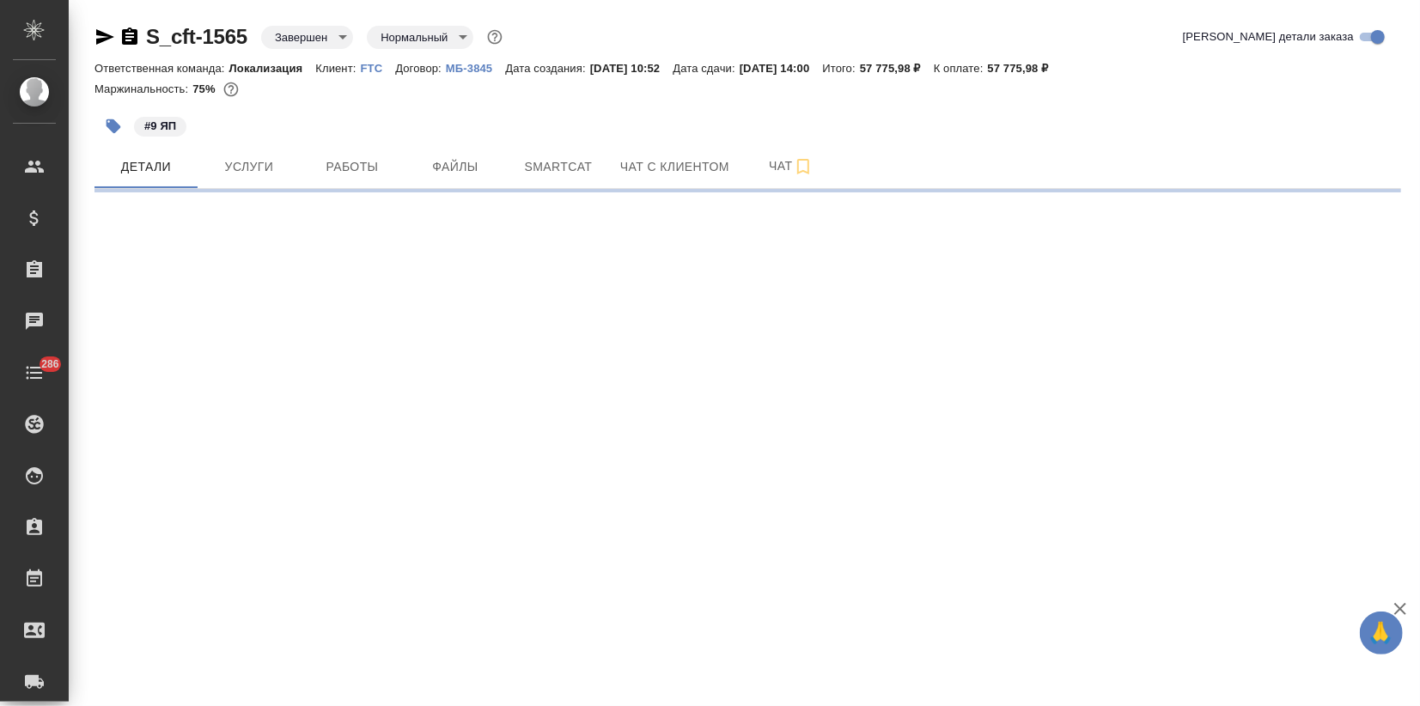
select select "RU"
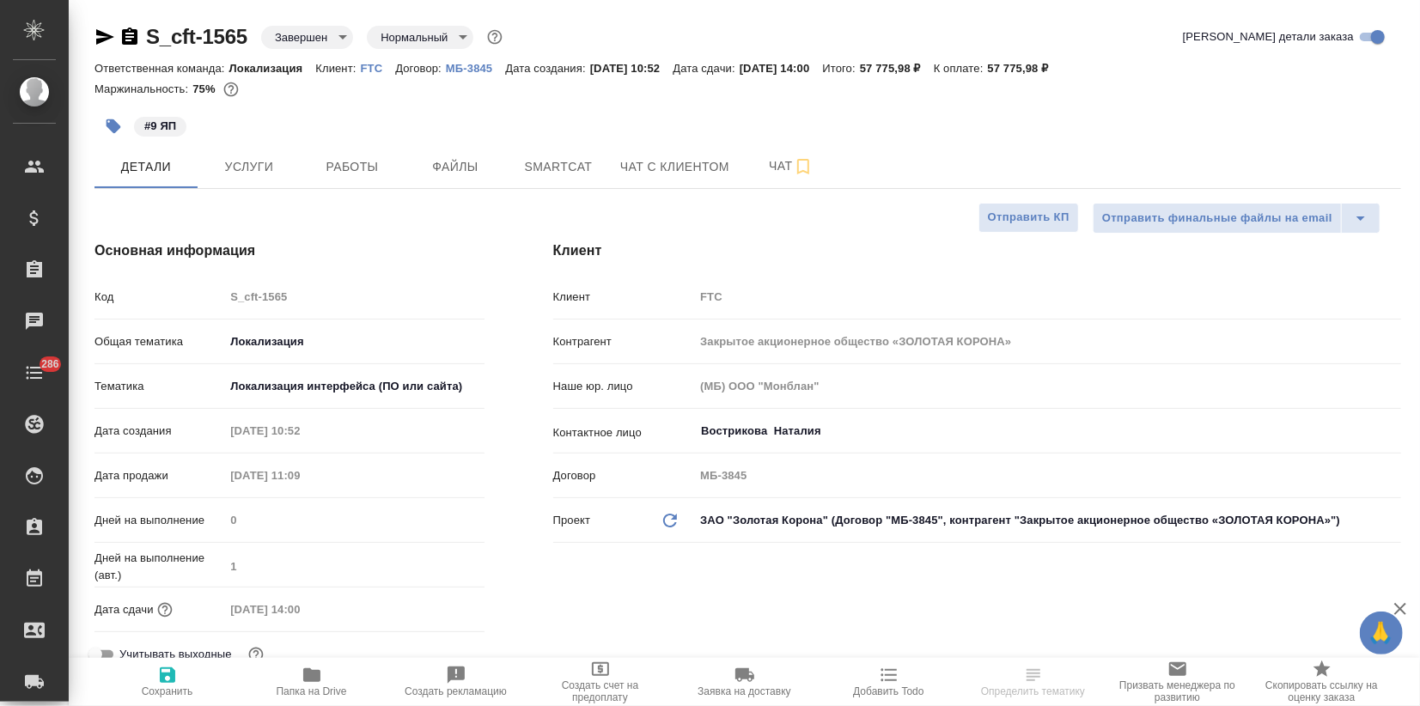
type textarea "x"
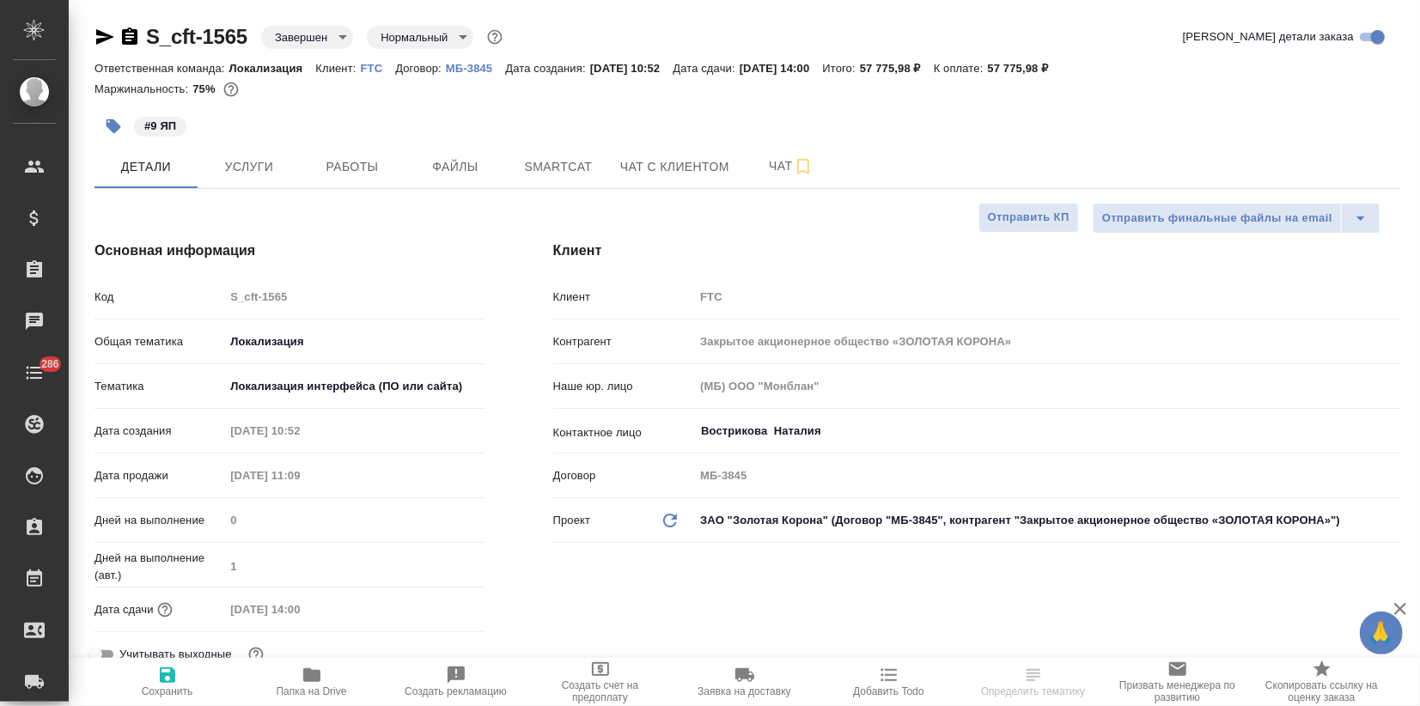
type textarea "x"
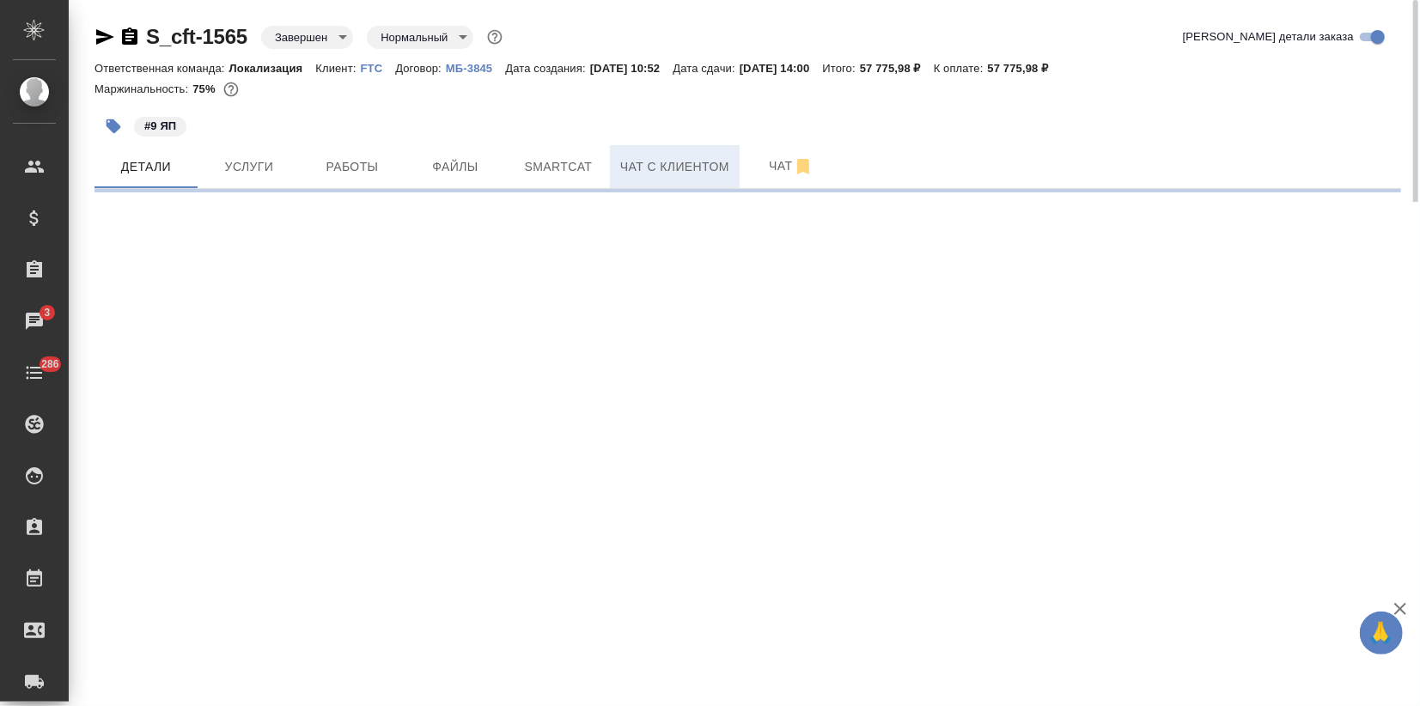
select select "RU"
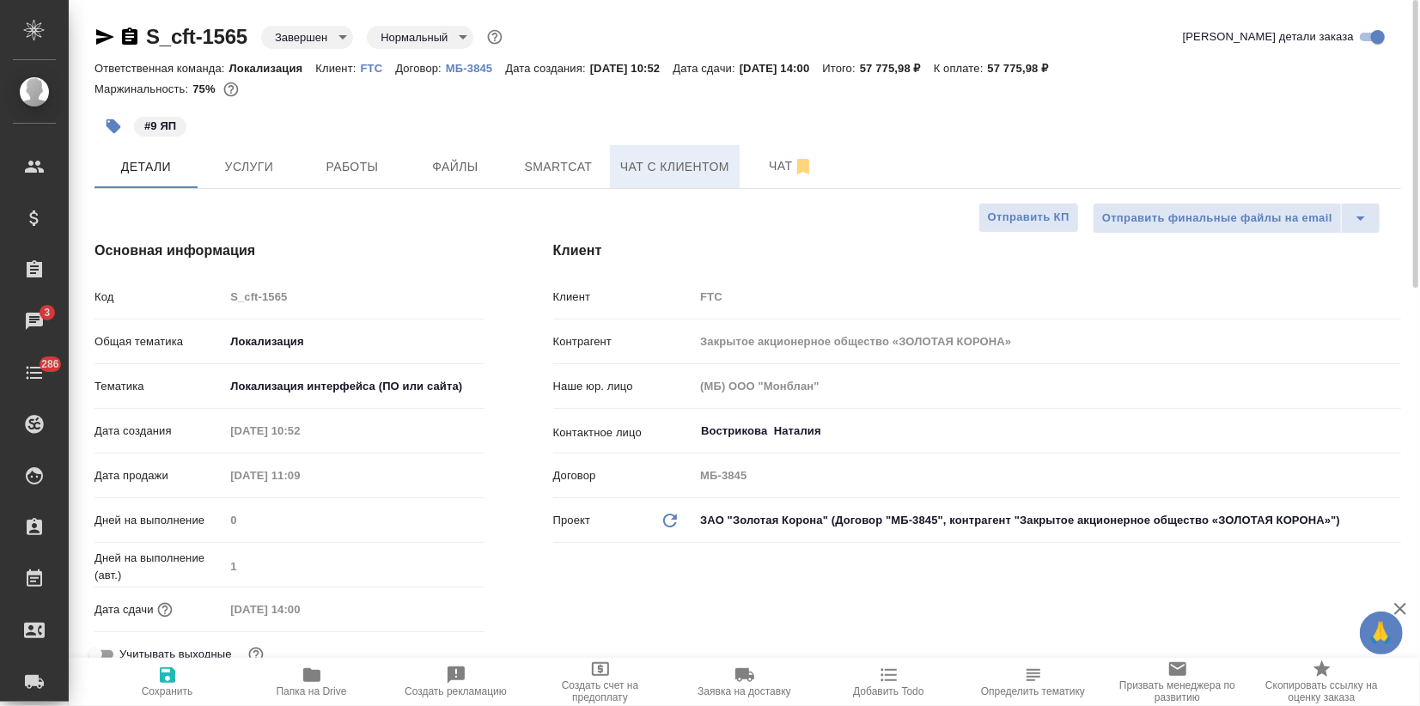
type textarea "x"
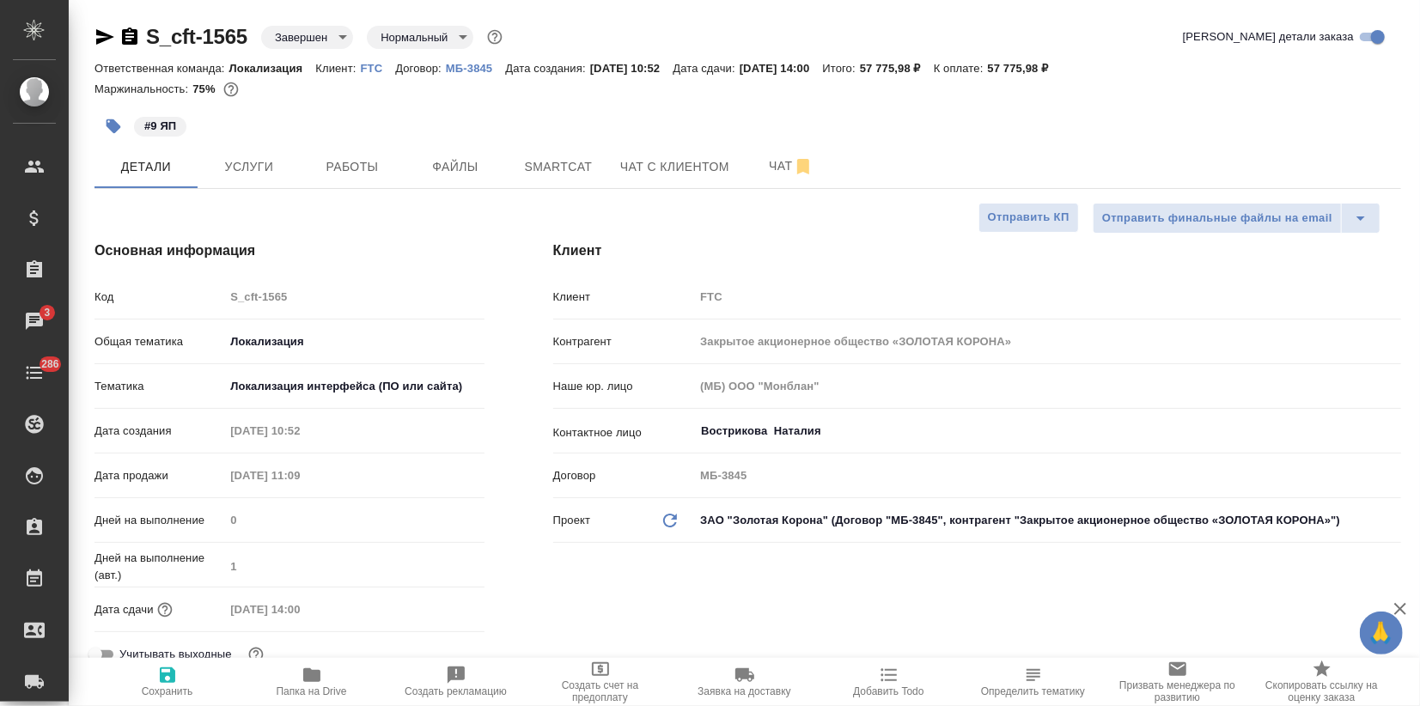
type textarea "x"
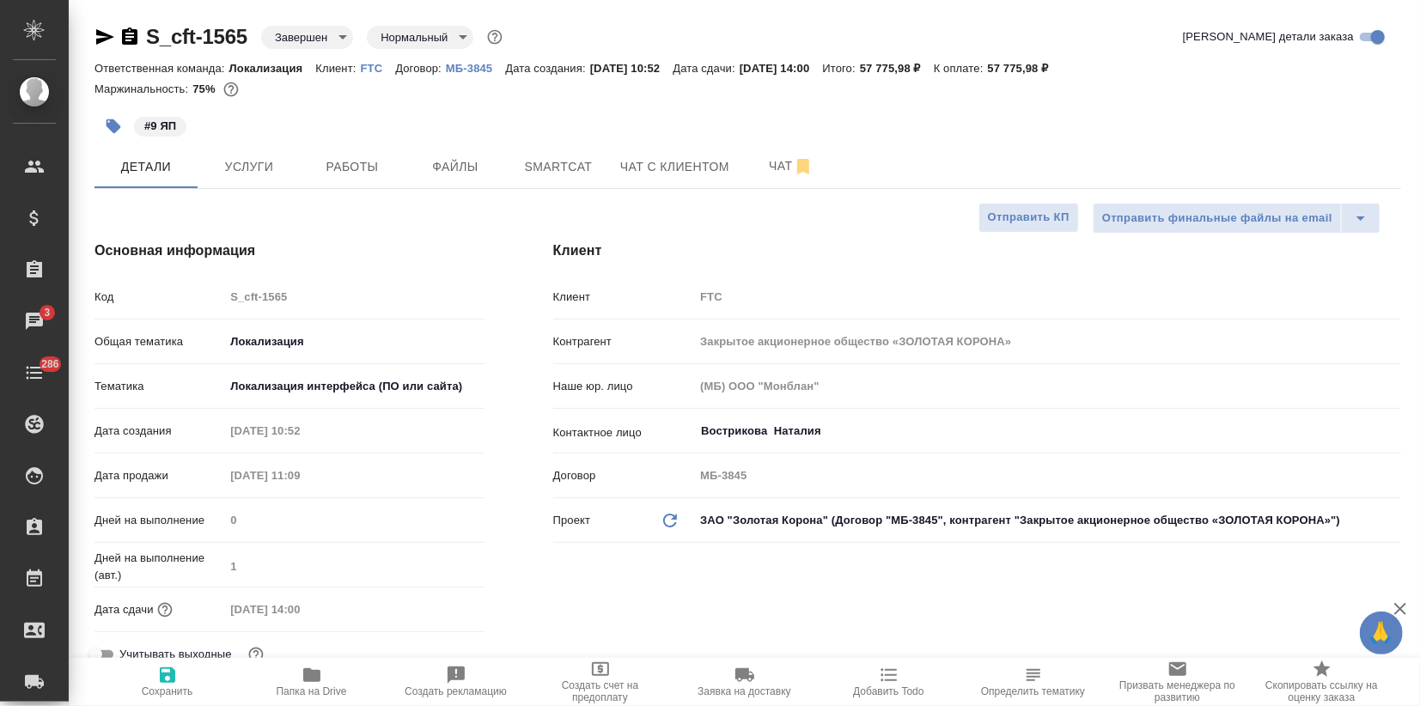
type textarea "x"
